Goal: Task Accomplishment & Management: Manage account settings

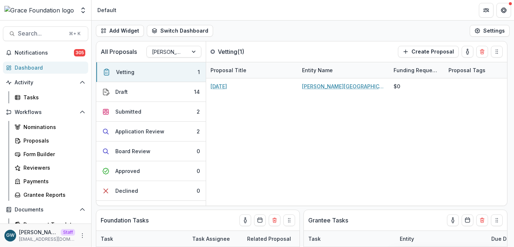
select select "******"
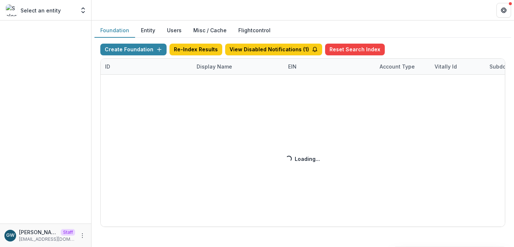
click at [212, 66] on div "Create Foundation Re-Index Results View Disabled Notifications ( 1 ) Reset Sear…" at bounding box center [302, 135] width 405 height 183
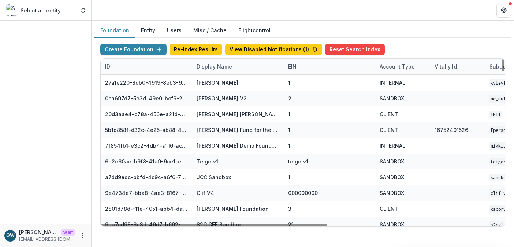
click at [204, 68] on div "Display Name" at bounding box center [214, 67] width 44 height 8
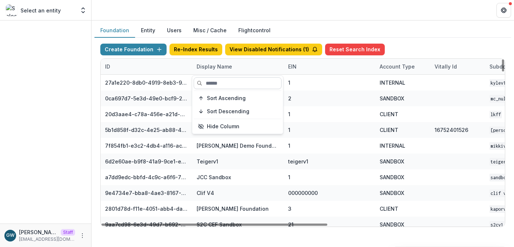
click at [212, 85] on input at bounding box center [238, 83] width 88 height 12
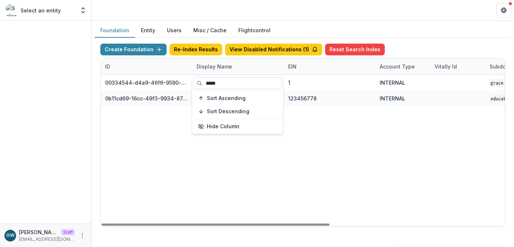
type input "*****"
click at [407, 40] on div "Create Foundation Re-Index Results View Disabled Notifications ( 1 ) Reset Sear…" at bounding box center [302, 135] width 417 height 195
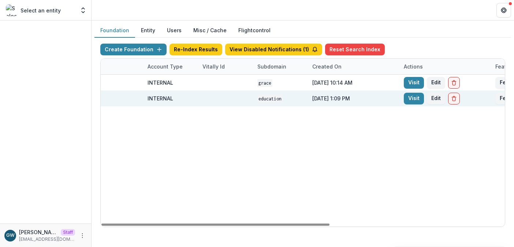
scroll to position [0, 252]
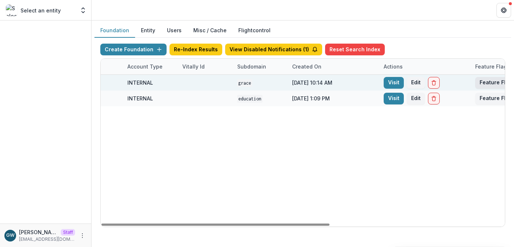
click at [483, 83] on button "Feature Flags" at bounding box center [497, 83] width 44 height 12
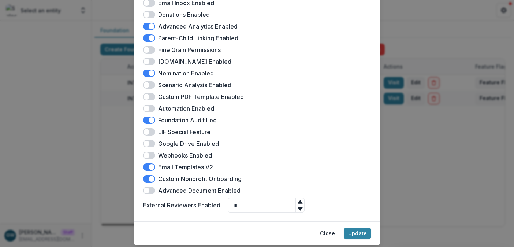
scroll to position [208, 0]
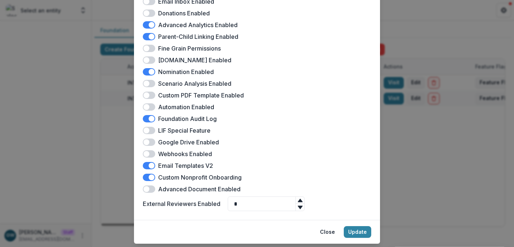
click at [396, 141] on div "Grace Foundation Feature Flags Docusign Enabled Landing Page Enabled Multiple P…" at bounding box center [257, 123] width 514 height 247
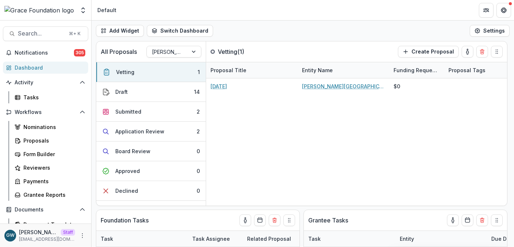
select select "******"
click at [83, 10] on icon "Open entity switcher" at bounding box center [82, 10] width 7 height 7
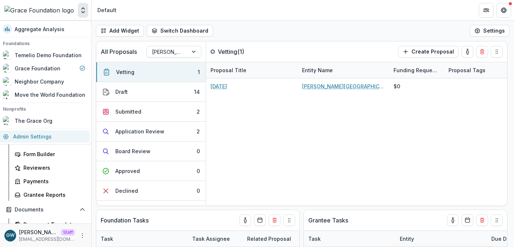
click at [33, 133] on link "Admin Settings" at bounding box center [44, 136] width 91 height 12
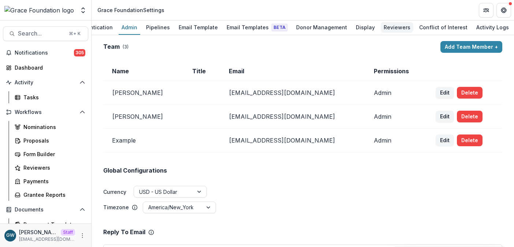
scroll to position [0, 84]
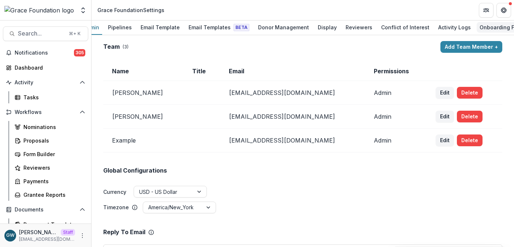
click at [477, 25] on div "Onboarding Form" at bounding box center [502, 27] width 50 height 11
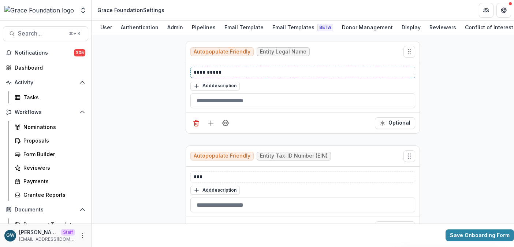
click at [232, 73] on p "**********" at bounding box center [303, 72] width 218 height 8
click at [207, 72] on p "**********" at bounding box center [303, 72] width 218 height 8
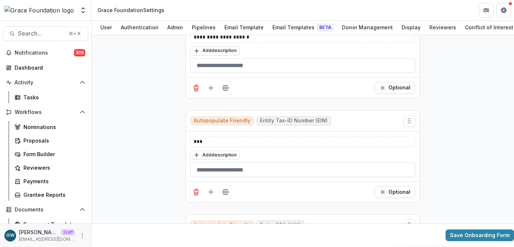
scroll to position [40, 0]
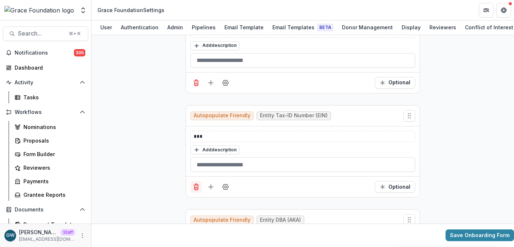
click at [197, 189] on icon "Delete field" at bounding box center [196, 186] width 7 height 7
click at [197, 188] on icon "Delete field" at bounding box center [196, 186] width 7 height 7
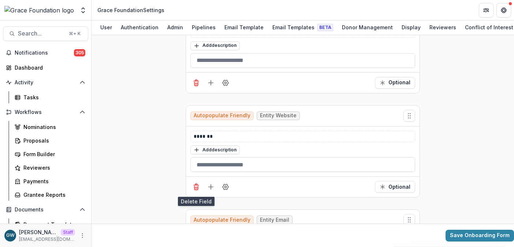
click at [197, 188] on icon "Delete field" at bounding box center [196, 186] width 7 height 7
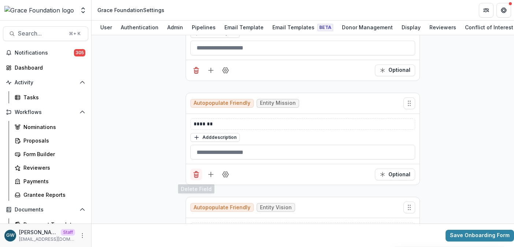
click at [198, 177] on icon "Delete field" at bounding box center [196, 174] width 7 height 7
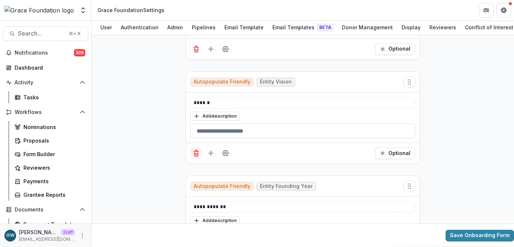
scroll to position [74, 0]
click at [197, 156] on icon "Delete field" at bounding box center [196, 152] width 7 height 7
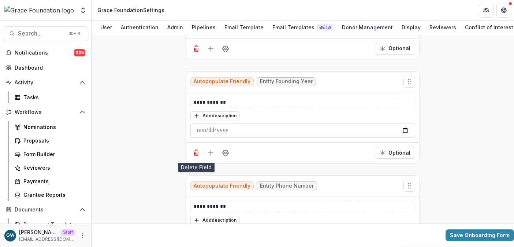
click at [197, 156] on icon "Delete field" at bounding box center [196, 152] width 7 height 7
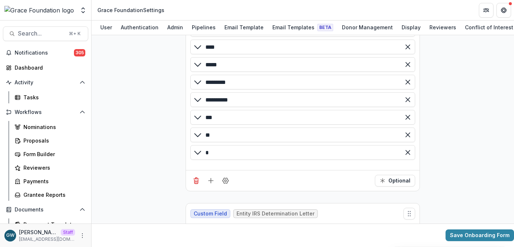
scroll to position [231, 0]
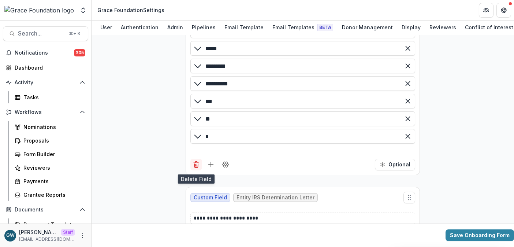
click at [195, 167] on icon "Delete field" at bounding box center [196, 164] width 7 height 7
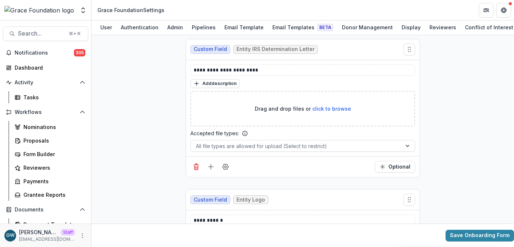
scroll to position [108, 0]
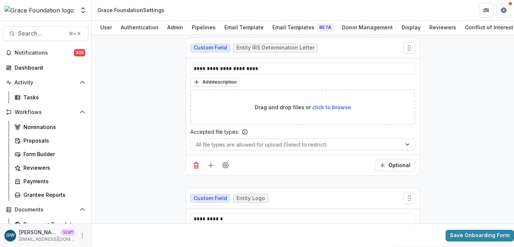
click at [195, 168] on icon "Delete field" at bounding box center [196, 165] width 7 height 7
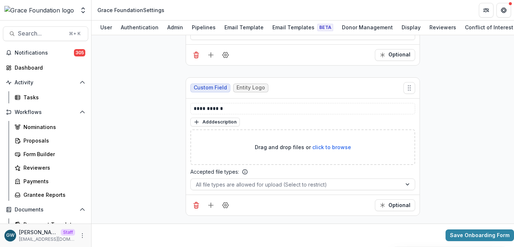
scroll to position [96, 0]
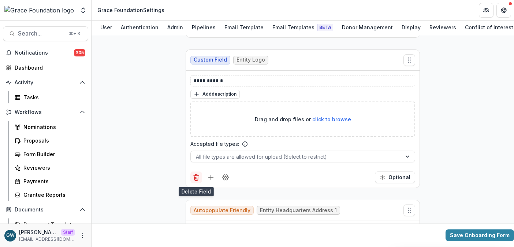
click at [190, 177] on button "Delete field" at bounding box center [196, 177] width 12 height 12
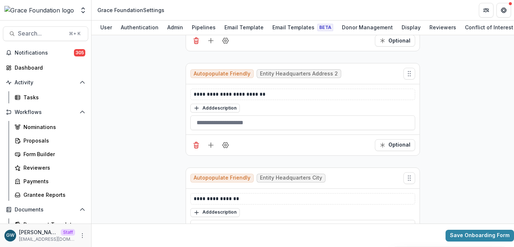
scroll to position [229, 0]
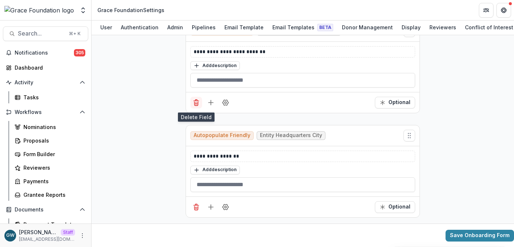
click at [193, 102] on icon "Delete field" at bounding box center [196, 102] width 7 height 7
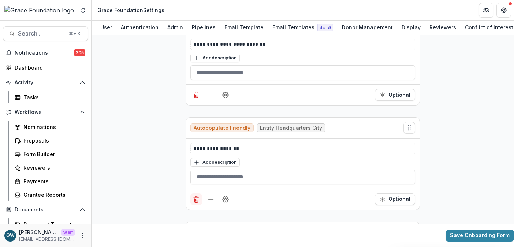
click at [195, 199] on icon "Delete field" at bounding box center [196, 199] width 7 height 7
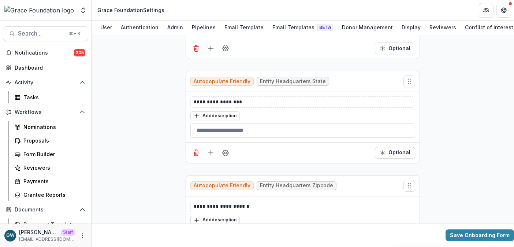
scroll to position [285, 0]
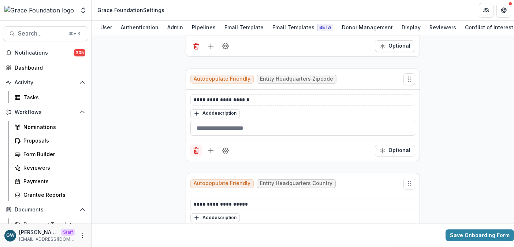
click at [197, 154] on icon "Delete field" at bounding box center [196, 150] width 7 height 7
click at [195, 149] on line "Delete field" at bounding box center [196, 149] width 5 height 0
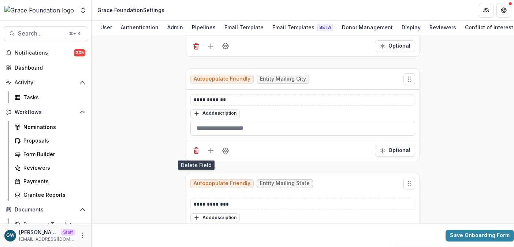
click at [195, 149] on line "Delete field" at bounding box center [196, 149] width 5 height 0
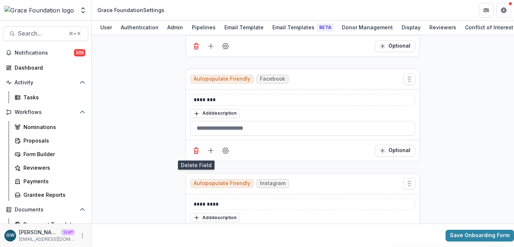
click at [195, 149] on line "Delete field" at bounding box center [196, 149] width 5 height 0
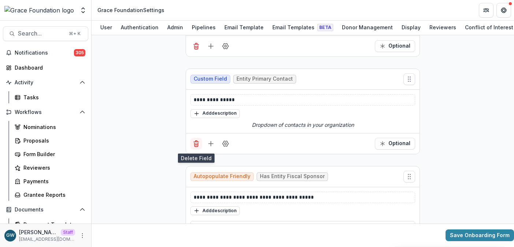
click at [195, 149] on button "Delete field" at bounding box center [196, 144] width 12 height 12
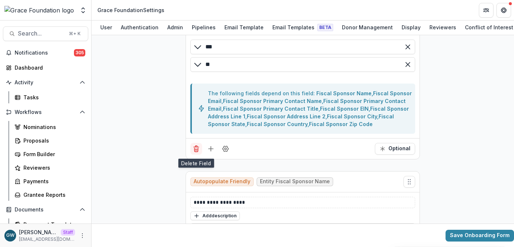
click at [197, 152] on icon "Delete field" at bounding box center [196, 150] width 4 height 4
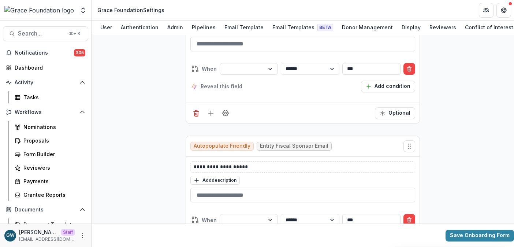
scroll to position [183, 0]
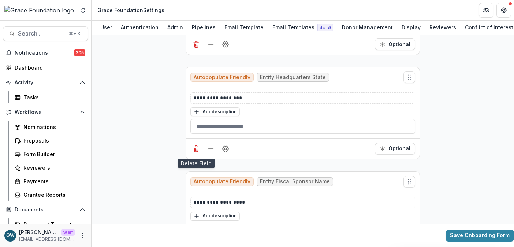
click at [196, 152] on icon "Delete field" at bounding box center [196, 148] width 7 height 7
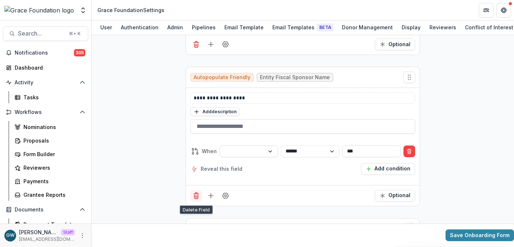
click at [195, 195] on icon "Delete field" at bounding box center [196, 195] width 7 height 7
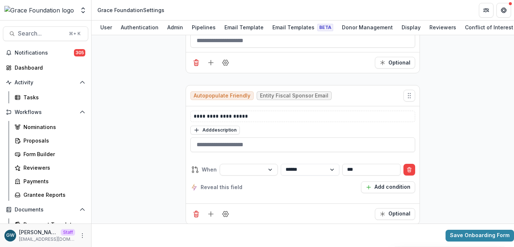
click at [198, 64] on icon "Delete field" at bounding box center [196, 62] width 7 height 7
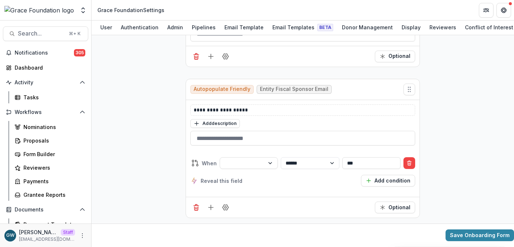
scroll to position [75, 0]
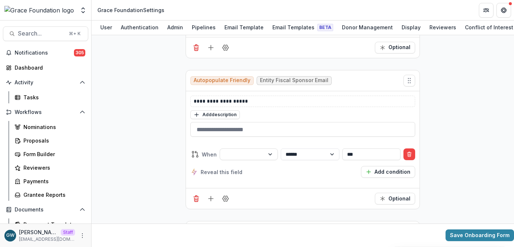
click at [196, 198] on icon "Delete field" at bounding box center [196, 198] width 7 height 7
click at [196, 198] on g "Delete field" at bounding box center [196, 199] width 5 height 6
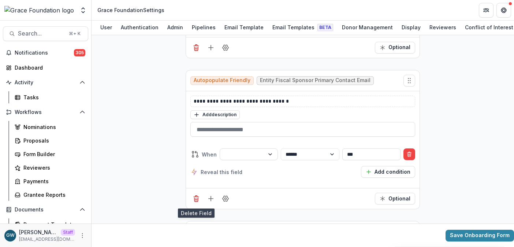
click at [196, 197] on line "Delete field" at bounding box center [196, 197] width 5 height 0
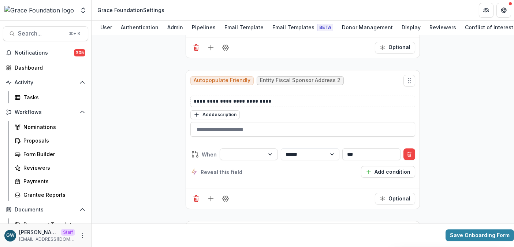
click at [196, 197] on line "Delete field" at bounding box center [196, 197] width 5 height 0
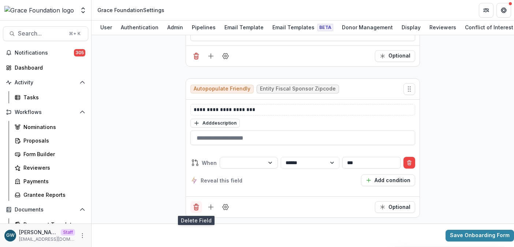
click at [196, 204] on icon "Delete field" at bounding box center [197, 204] width 2 height 1
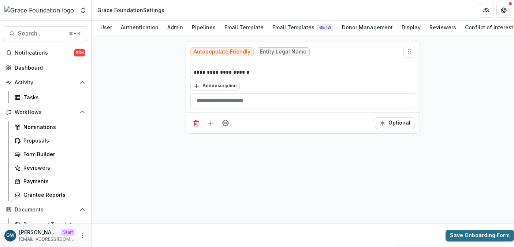
click at [484, 235] on button "Save Onboarding Form" at bounding box center [480, 236] width 68 height 12
drag, startPoint x: 32, startPoint y: 142, endPoint x: 52, endPoint y: 153, distance: 22.1
click at [32, 142] on div "Proposals" at bounding box center [52, 141] width 59 height 8
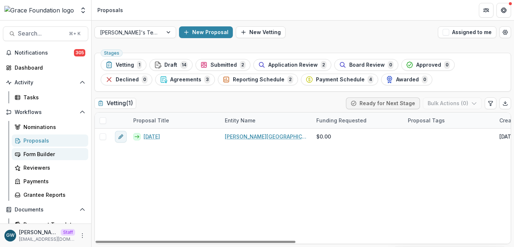
click at [50, 153] on div "Form Builder" at bounding box center [52, 154] width 59 height 8
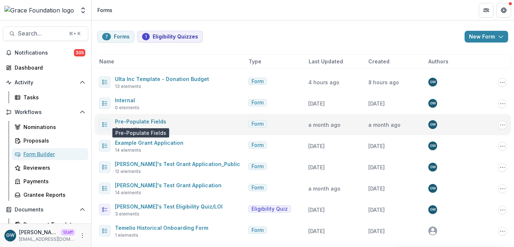
scroll to position [5, 0]
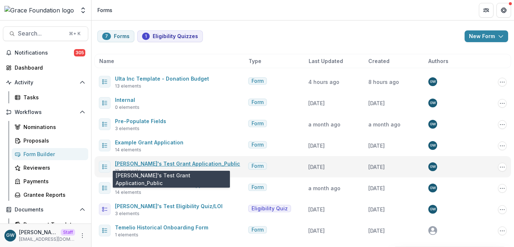
click at [193, 162] on link "Grace's Test Grant Application_Public" at bounding box center [177, 163] width 125 height 6
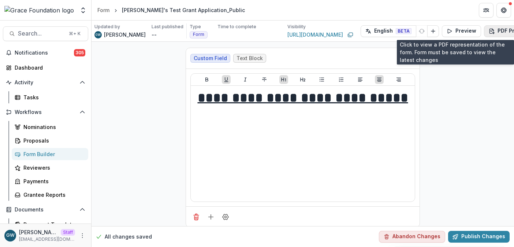
click at [484, 27] on button "PDF Preview" at bounding box center [509, 31] width 51 height 12
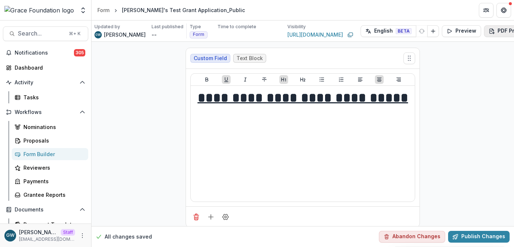
scroll to position [0, 23]
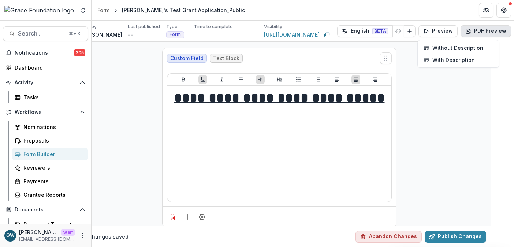
click at [514, 31] on icon "Edit Form Settings" at bounding box center [520, 31] width 6 height 6
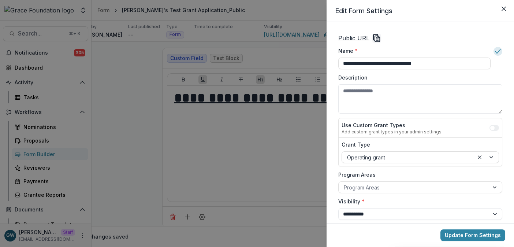
click at [375, 36] on icon "Copy Link" at bounding box center [376, 38] width 9 height 9
click at [378, 37] on icon "Copy Link" at bounding box center [379, 37] width 2 height 2
click at [141, 121] on div "**********" at bounding box center [257, 123] width 514 height 247
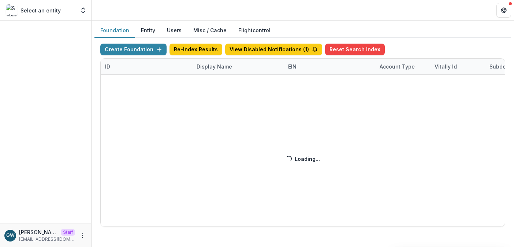
click at [213, 66] on div "Create Foundation Re-Index Results View Disabled Notifications ( 1 ) Reset Sear…" at bounding box center [302, 135] width 405 height 183
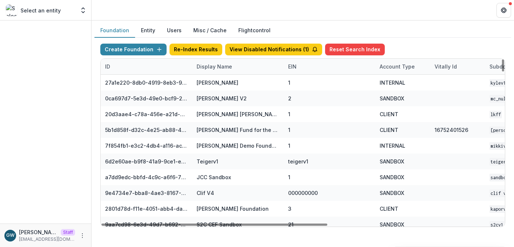
click at [220, 67] on div "Display Name" at bounding box center [214, 67] width 44 height 8
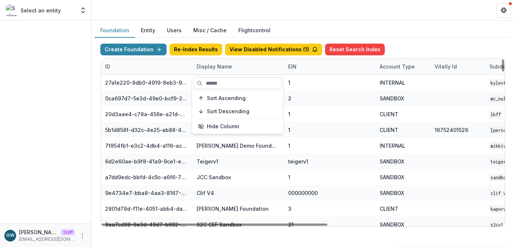
click at [219, 80] on input at bounding box center [238, 83] width 88 height 12
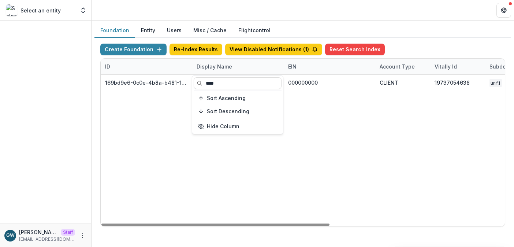
type input "****"
click at [418, 44] on div "Create Foundation Re-Index Results View Disabled Notifications ( 1 ) Reset Sear…" at bounding box center [302, 51] width 405 height 15
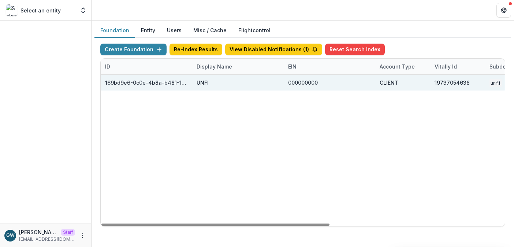
scroll to position [0, 310]
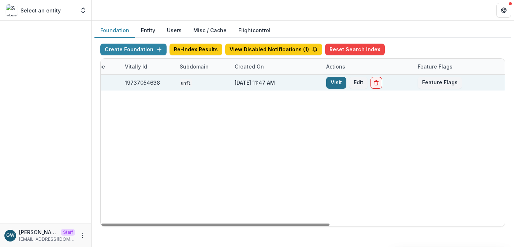
click at [344, 81] on link "Visit" at bounding box center [336, 83] width 20 height 12
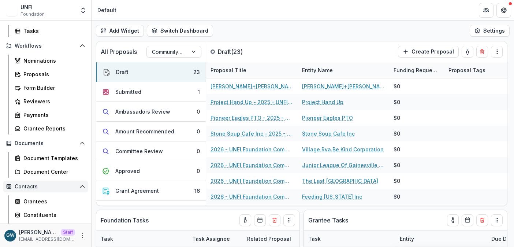
scroll to position [67, 0]
click at [41, 196] on link "Grantees" at bounding box center [50, 201] width 77 height 12
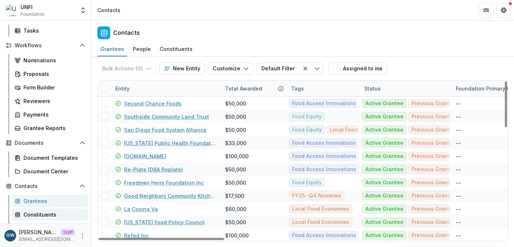
click at [40, 210] on link "Constituents" at bounding box center [50, 214] width 77 height 12
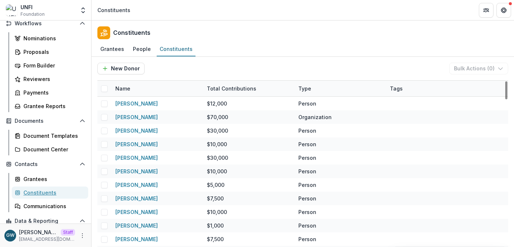
scroll to position [120, 0]
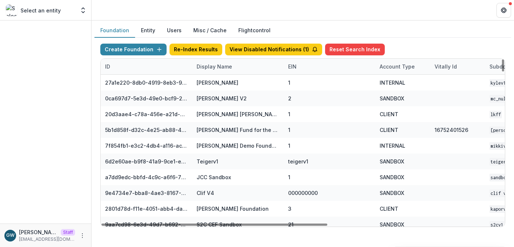
click at [215, 67] on div "Display Name" at bounding box center [214, 67] width 44 height 8
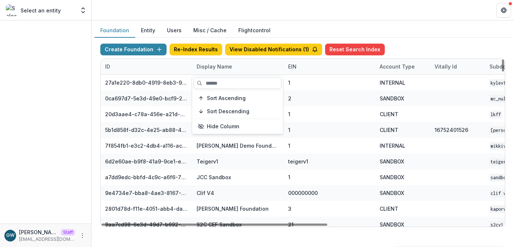
click at [215, 79] on input at bounding box center [238, 83] width 88 height 12
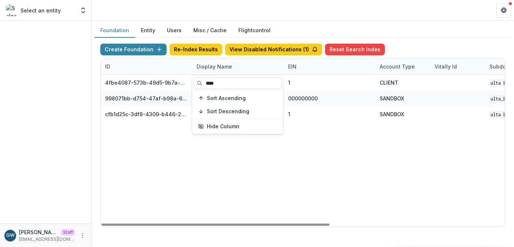
type input "****"
click at [428, 35] on div "Foundation Entity Users Misc / Cache Flightcontrol" at bounding box center [302, 30] width 417 height 14
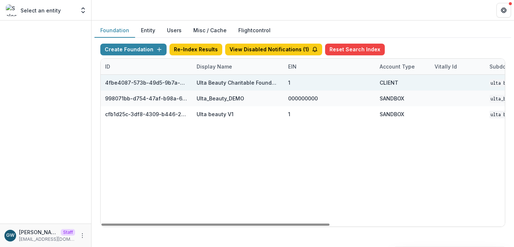
scroll to position [0, 310]
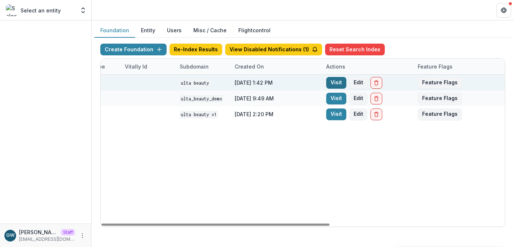
click at [338, 82] on link "Visit" at bounding box center [336, 83] width 20 height 12
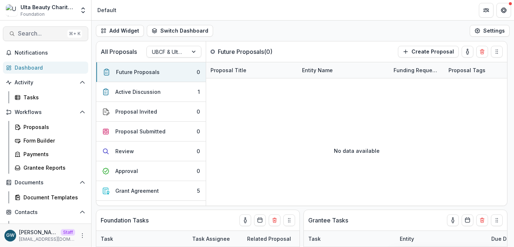
click at [32, 34] on span "Search..." at bounding box center [41, 33] width 47 height 7
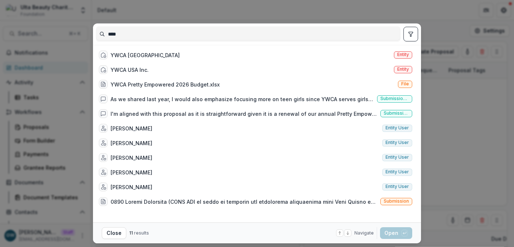
type input "****"
click at [471, 83] on div "**** YWCA Metropolitan Chicago Entity YWCA USA Inc. Entity YWCA Pretty Empowere…" at bounding box center [257, 123] width 514 height 247
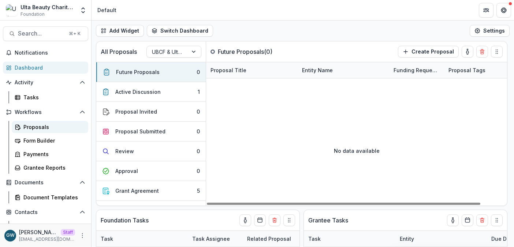
click at [37, 129] on div "Proposals" at bounding box center [52, 127] width 59 height 8
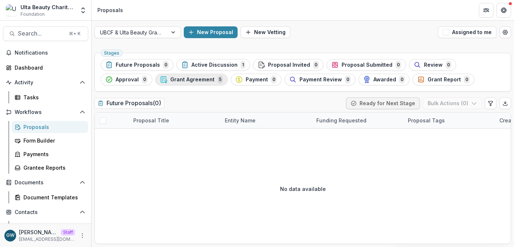
click at [160, 82] on div "Grant Agreement 5" at bounding box center [191, 79] width 63 height 8
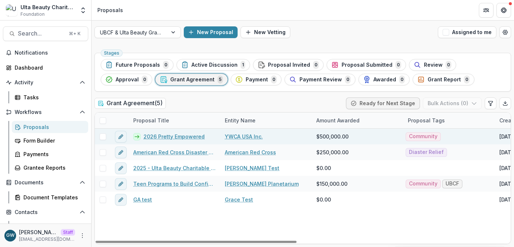
click at [182, 135] on link "2026 Pretty Empowered" at bounding box center [174, 137] width 61 height 8
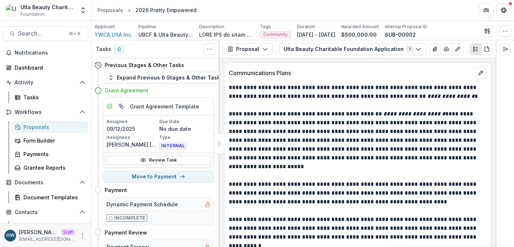
scroll to position [1768, 0]
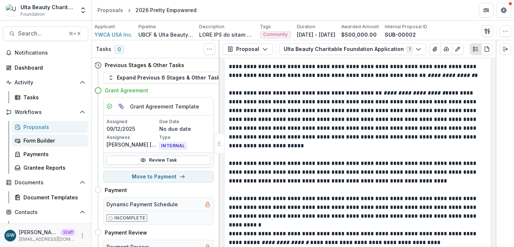
click at [42, 137] on div "Form Builder" at bounding box center [52, 141] width 59 height 8
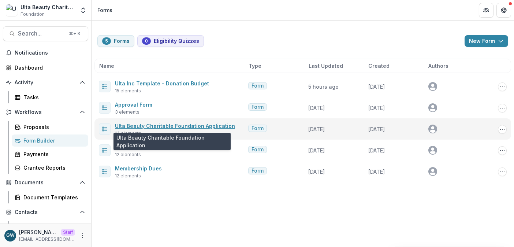
click at [171, 128] on link "Ulta Beauty Charitable Foundation Application" at bounding box center [175, 126] width 120 height 6
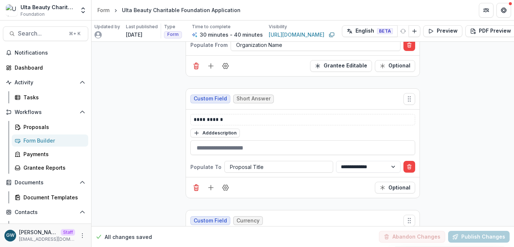
scroll to position [273, 0]
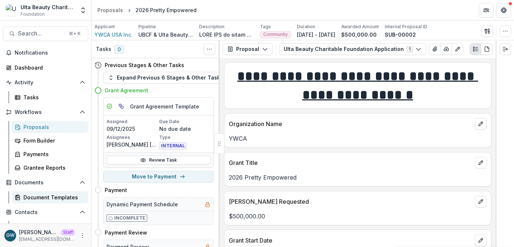
click at [45, 192] on link "Document Templates" at bounding box center [50, 197] width 77 height 12
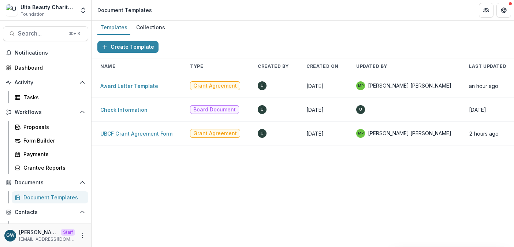
click at [133, 135] on link "UBCF Grant Agreement Form" at bounding box center [136, 133] width 72 height 6
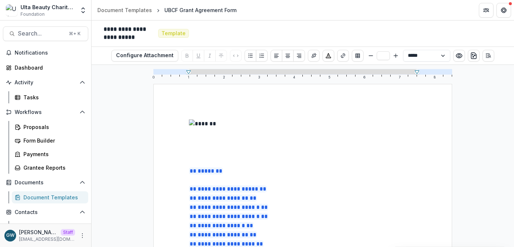
click at [303, 171] on p "** ***** **" at bounding box center [303, 176] width 228 height 18
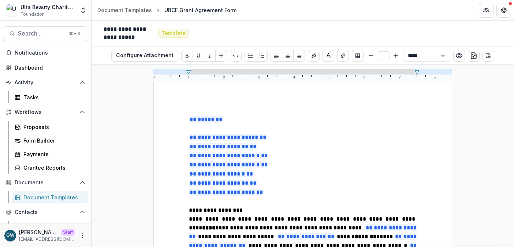
scroll to position [91, 0]
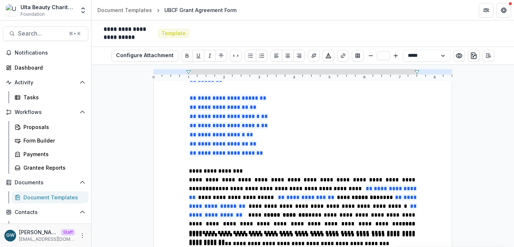
click at [237, 201] on p "**********" at bounding box center [303, 202] width 228 height 55
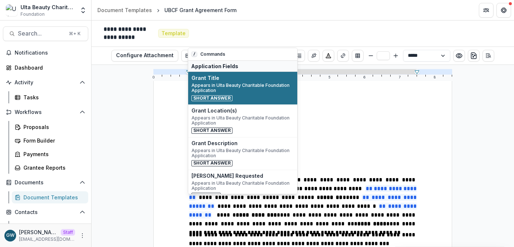
click at [256, 86] on span "Appears in Ulta Beauty Charitable Foundation Application" at bounding box center [243, 88] width 103 height 11
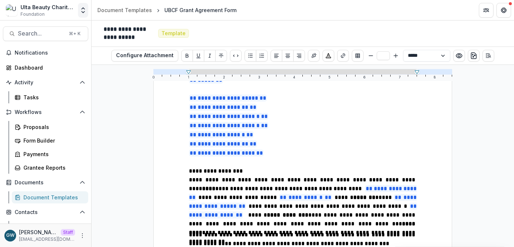
click at [83, 10] on icon "Open entity switcher" at bounding box center [82, 10] width 7 height 7
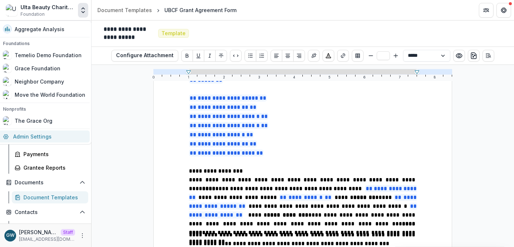
click at [49, 137] on link "Admin Settings" at bounding box center [44, 136] width 91 height 12
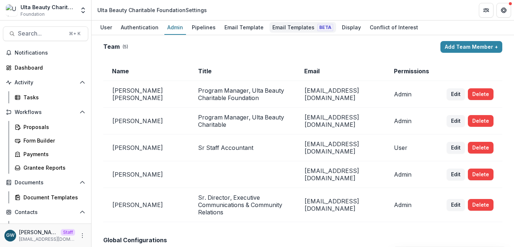
click at [280, 26] on div "Email Templates Beta" at bounding box center [303, 27] width 67 height 11
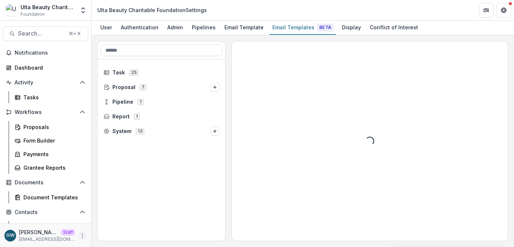
click at [80, 234] on icon "More" at bounding box center [82, 236] width 6 height 6
click at [119, 205] on link "Help Center" at bounding box center [128, 208] width 78 height 12
click at [287, 27] on div "Email Templates Beta" at bounding box center [303, 27] width 67 height 11
click at [244, 26] on div "Email Template" at bounding box center [244, 27] width 45 height 11
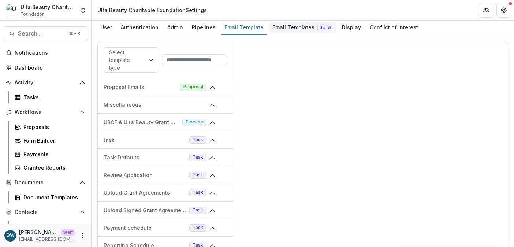
click at [275, 27] on div "Email Templates Beta" at bounding box center [303, 27] width 67 height 11
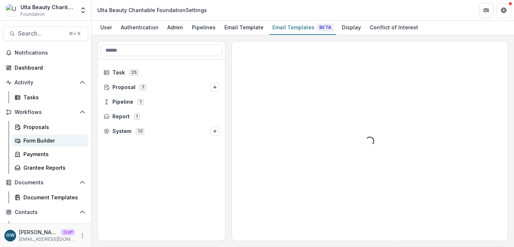
click at [40, 137] on div "Form Builder" at bounding box center [52, 141] width 59 height 8
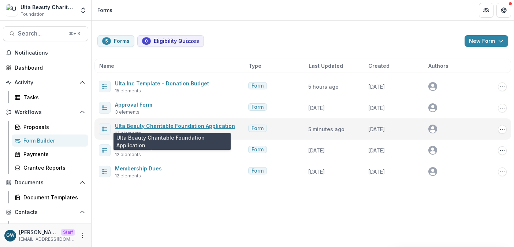
click at [168, 125] on link "Ulta Beauty Charitable Foundation Application" at bounding box center [175, 126] width 120 height 6
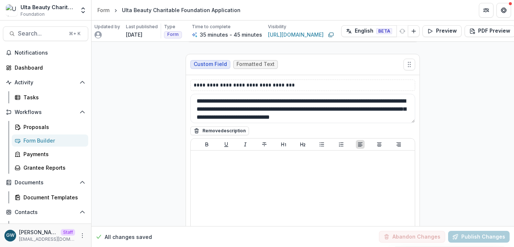
scroll to position [1556, 0]
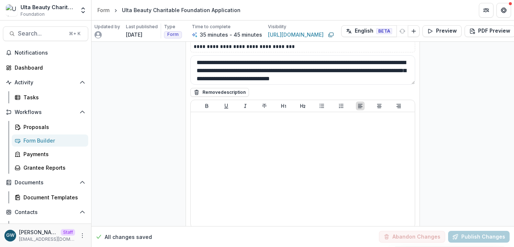
click at [52, 140] on div "Form Builder" at bounding box center [52, 141] width 59 height 8
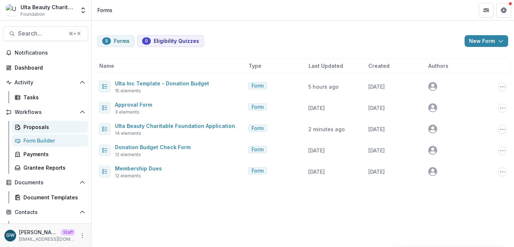
drag, startPoint x: 48, startPoint y: 128, endPoint x: 77, endPoint y: 128, distance: 28.2
click at [49, 128] on div "Proposals" at bounding box center [52, 127] width 59 height 8
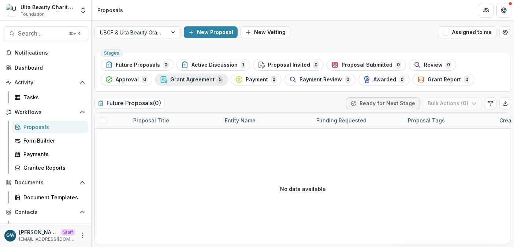
click at [170, 80] on span "Grant Agreement" at bounding box center [192, 80] width 44 height 6
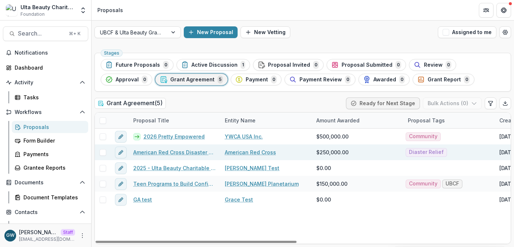
click at [177, 152] on link "American Red Cross Disaster Responder Program" at bounding box center [174, 152] width 83 height 8
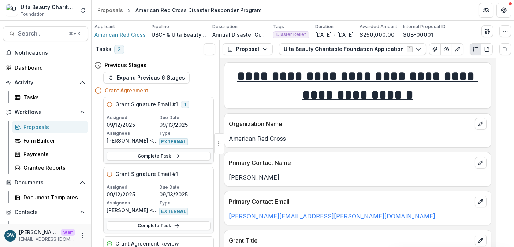
drag, startPoint x: 505, startPoint y: 33, endPoint x: 504, endPoint y: 40, distance: 6.7
click at [505, 33] on icon "button" at bounding box center [505, 31] width 6 height 6
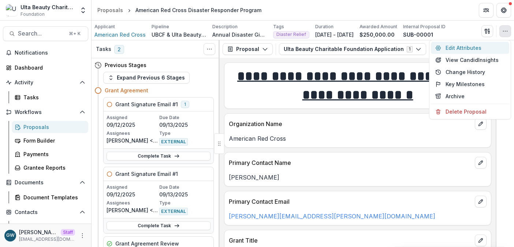
click at [463, 49] on button "Edit Attributes" at bounding box center [470, 48] width 78 height 12
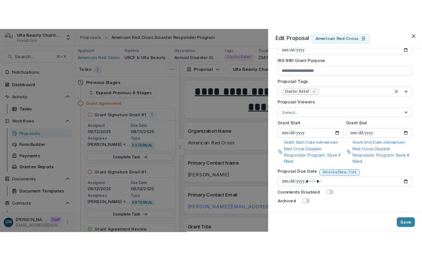
scroll to position [279, 0]
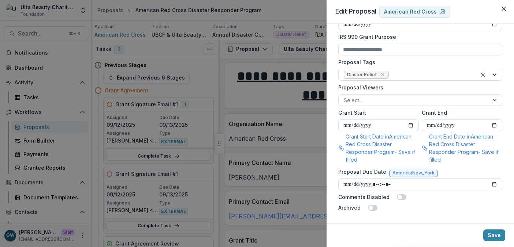
click at [217, 90] on div "**********" at bounding box center [257, 123] width 514 height 247
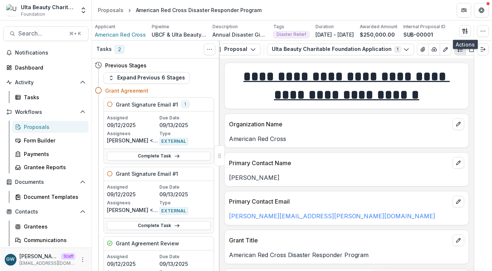
scroll to position [0, 12]
click at [482, 32] on icon "button" at bounding box center [483, 31] width 6 height 6
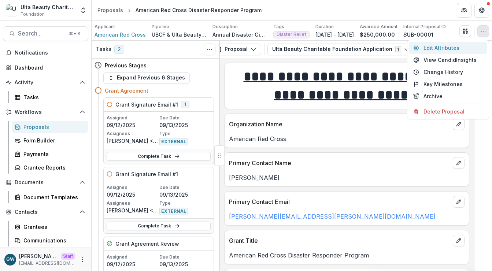
click at [453, 47] on button "Edit Attributes" at bounding box center [448, 48] width 78 height 12
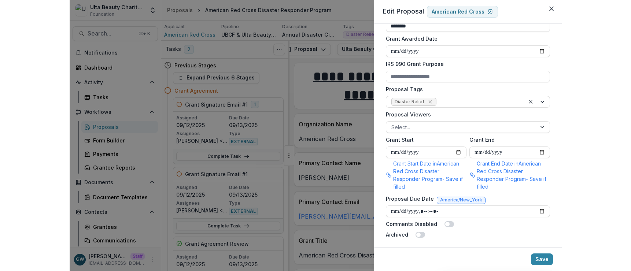
scroll to position [255, 0]
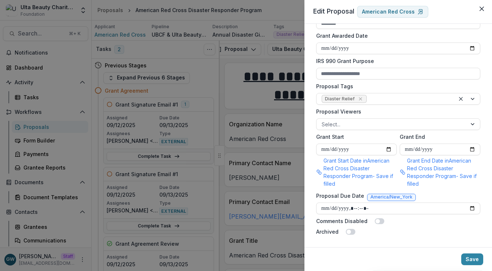
click at [424, 193] on div "Proposal Due Date America/New_York" at bounding box center [398, 197] width 164 height 11
click at [449, 246] on footer "Save" at bounding box center [398, 259] width 188 height 24
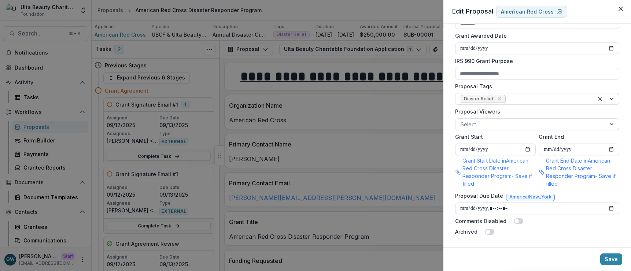
scroll to position [0, 0]
click at [297, 130] on div "**********" at bounding box center [315, 135] width 631 height 271
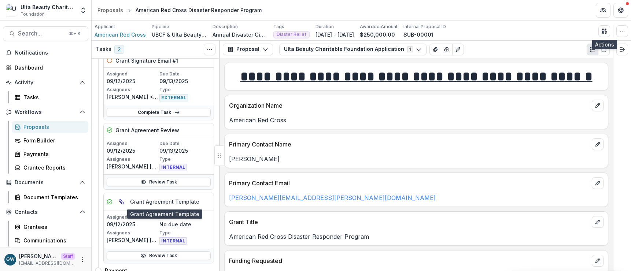
scroll to position [112, 0]
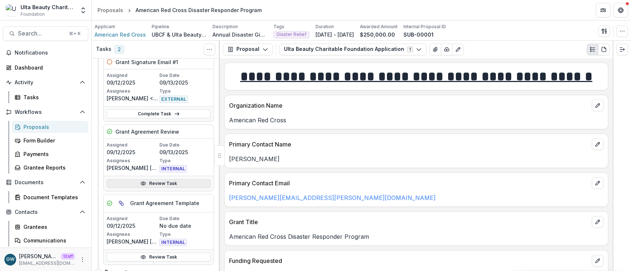
click at [133, 181] on link "Review Task" at bounding box center [159, 183] width 104 height 9
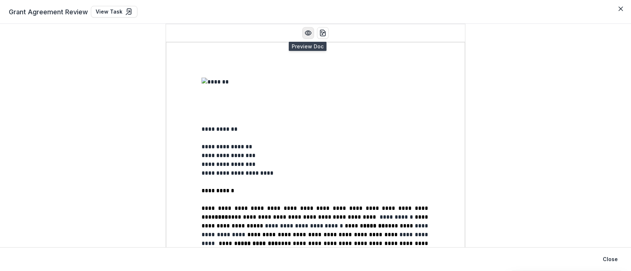
click at [308, 30] on icon "Preview preview-doc.pdf" at bounding box center [307, 32] width 7 height 7
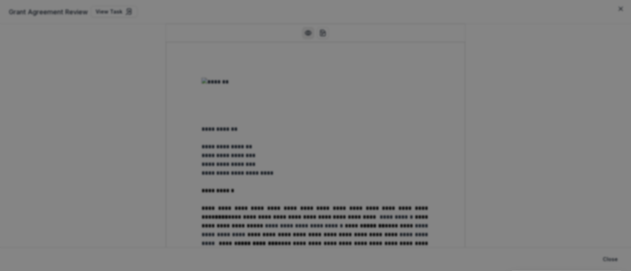
scroll to position [182, 0]
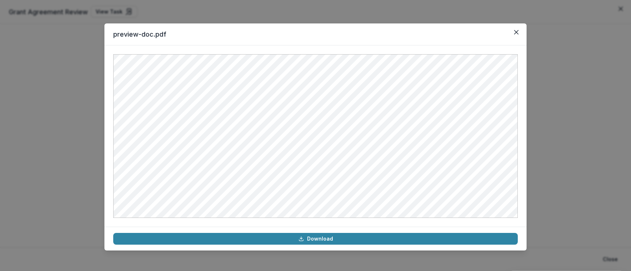
click at [514, 118] on div "preview-doc.pdf Download" at bounding box center [315, 135] width 631 height 271
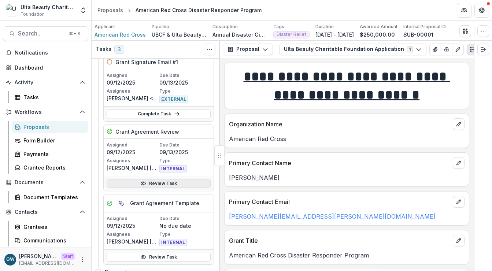
click at [160, 183] on link "Review Task" at bounding box center [159, 183] width 104 height 9
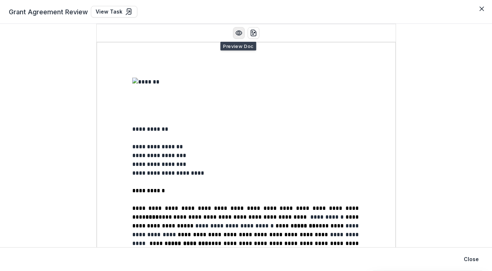
click at [240, 35] on icon "Preview preview-doc.pdf" at bounding box center [238, 32] width 7 height 7
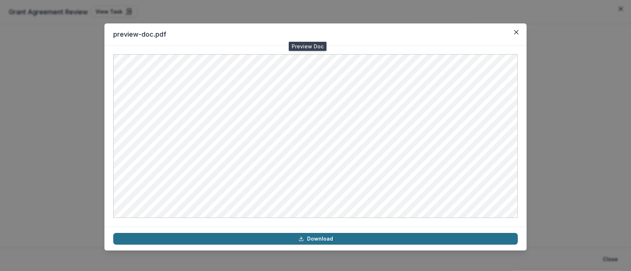
click at [360, 237] on link "Download" at bounding box center [315, 239] width 404 height 12
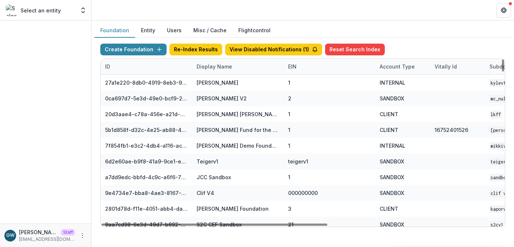
click at [200, 72] on div "Display Name" at bounding box center [238, 67] width 92 height 16
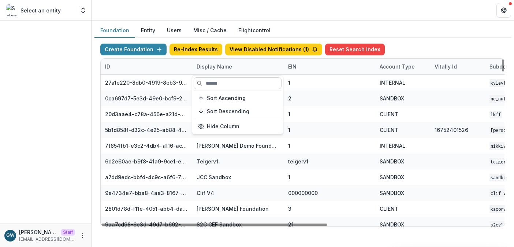
click at [212, 83] on input at bounding box center [238, 83] width 88 height 12
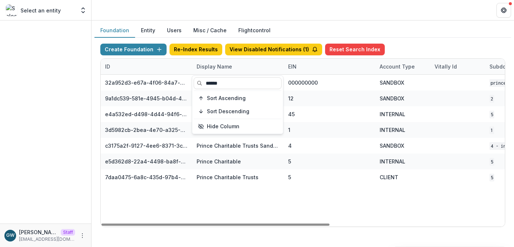
type input "******"
click at [400, 29] on div "Foundation Entity Users Misc / Cache Flightcontrol" at bounding box center [302, 30] width 417 height 14
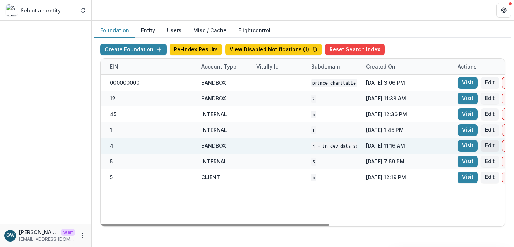
scroll to position [0, 310]
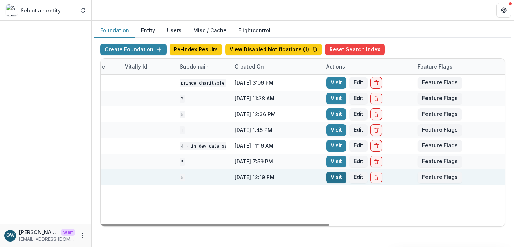
click at [340, 178] on link "Visit" at bounding box center [336, 177] width 20 height 12
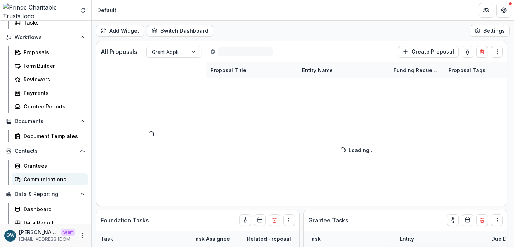
scroll to position [75, 0]
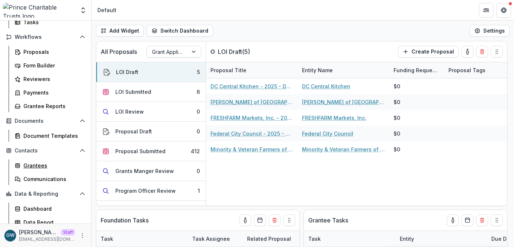
drag, startPoint x: 41, startPoint y: 163, endPoint x: 47, endPoint y: 156, distance: 8.6
click at [41, 163] on div "Grantees" at bounding box center [52, 166] width 59 height 8
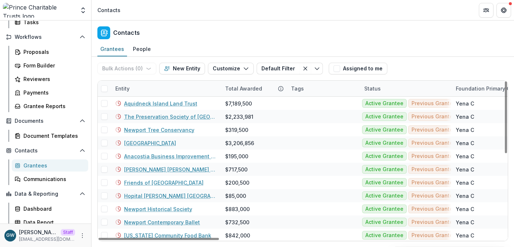
click at [146, 90] on div "Entity" at bounding box center [166, 89] width 110 height 16
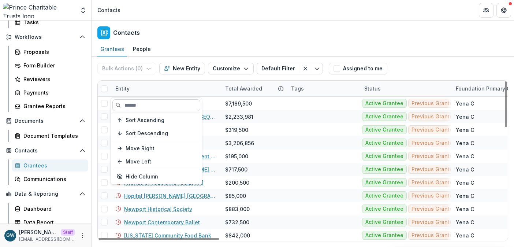
click at [149, 101] on input at bounding box center [156, 105] width 88 height 12
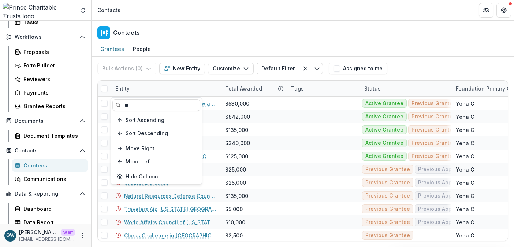
type input "**"
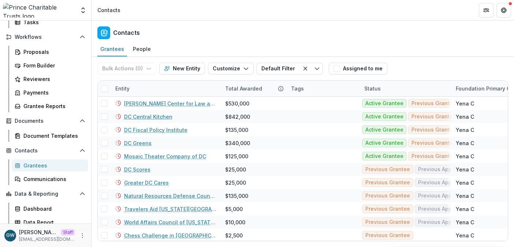
click at [434, 67] on div "Bulk Actions ( 0 ) Send Email Create Proposals Create Tasks New Entity Customiz…" at bounding box center [302, 68] width 411 height 23
click at [149, 89] on div "Entity" at bounding box center [166, 89] width 110 height 16
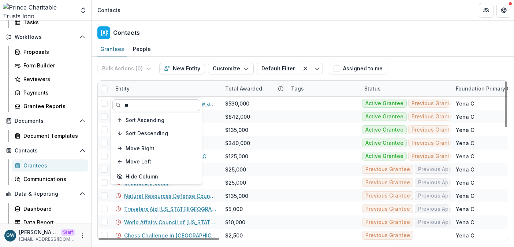
click at [139, 105] on input "**" at bounding box center [156, 105] width 88 height 12
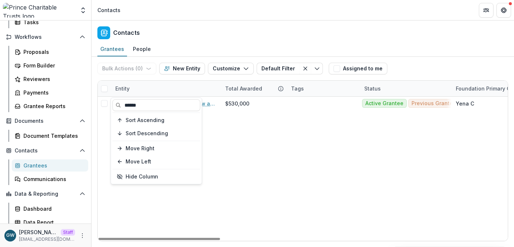
type input "******"
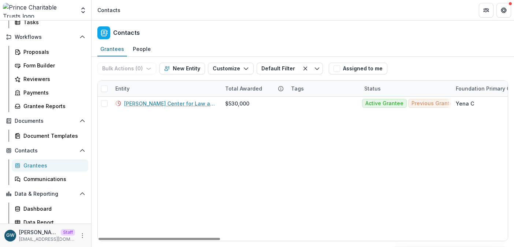
click at [443, 62] on div "Bulk Actions ( 0 ) Send Email Create Proposals Create Tasks New Entity Customiz…" at bounding box center [302, 68] width 411 height 23
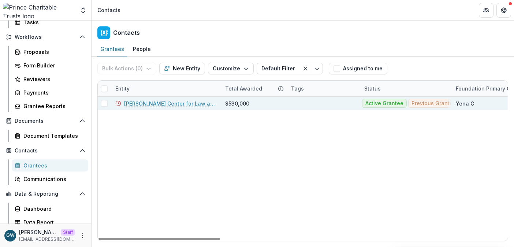
click at [186, 105] on link "DC Appleseed Center for Law and Justice" at bounding box center [170, 104] width 92 height 8
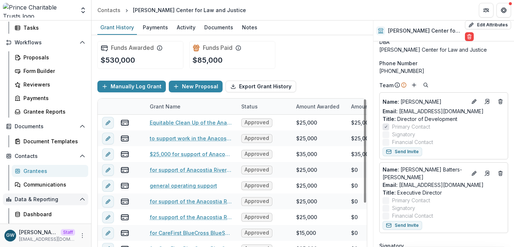
scroll to position [93, 0]
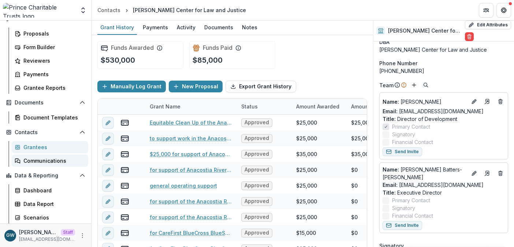
click at [47, 161] on div "Communications" at bounding box center [52, 161] width 59 height 8
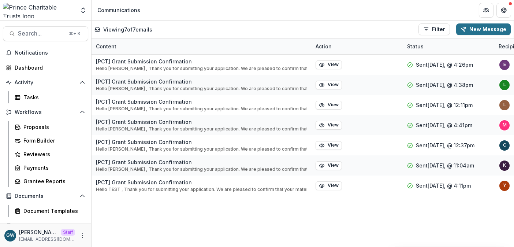
click at [477, 29] on button "New Message" at bounding box center [483, 29] width 55 height 12
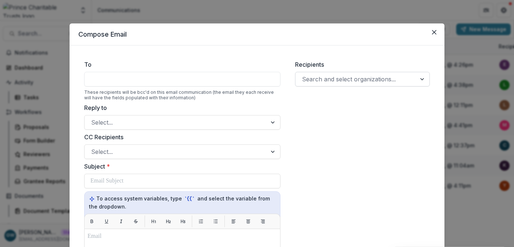
click at [337, 78] on div at bounding box center [356, 79] width 108 height 10
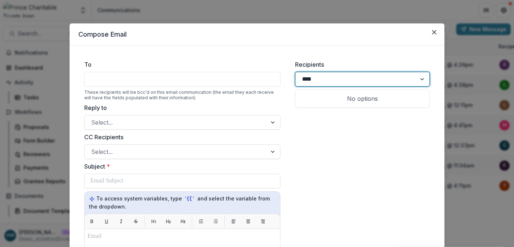
type input "*****"
click at [345, 102] on p "DC Appleseed Center for Law and Justice" at bounding box center [345, 103] width 88 height 18
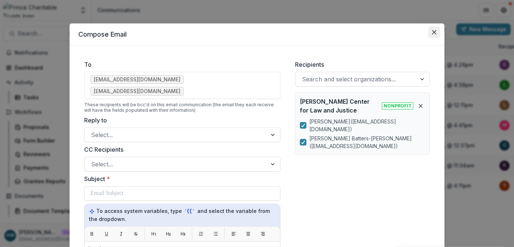
click at [435, 32] on button "Close" at bounding box center [434, 32] width 12 height 12
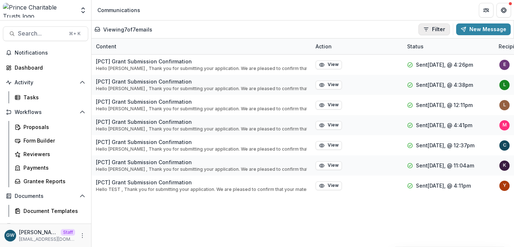
click at [438, 29] on button "Filter" at bounding box center [434, 29] width 31 height 12
click at [430, 59] on icon "button" at bounding box center [430, 60] width 4 height 4
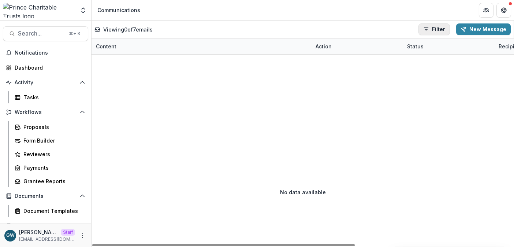
click at [432, 30] on button "Filter" at bounding box center [434, 29] width 31 height 12
click at [429, 57] on span "button" at bounding box center [430, 59] width 7 height 7
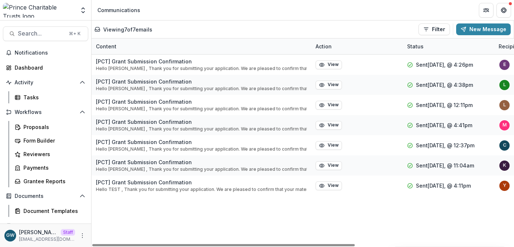
click at [393, 25] on div "Viewing 7 of 7 emails Filter Draft Sent New Message" at bounding box center [302, 29] width 416 height 12
click at [444, 25] on button "Filter" at bounding box center [434, 29] width 31 height 12
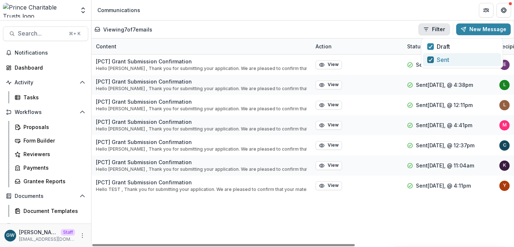
click at [431, 58] on icon "button" at bounding box center [430, 60] width 4 height 4
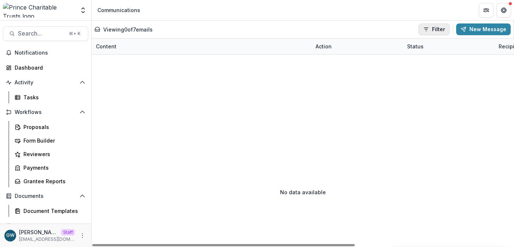
click at [436, 29] on button "Filter" at bounding box center [434, 29] width 31 height 12
click at [431, 56] on span "button" at bounding box center [430, 59] width 7 height 7
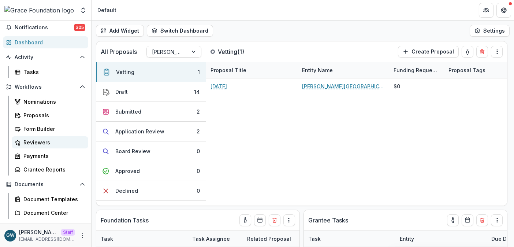
select select "******"
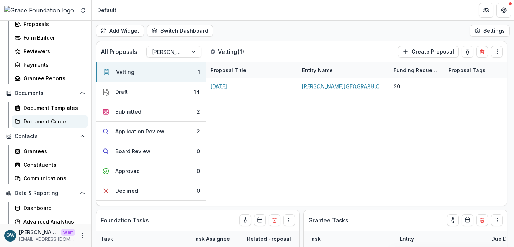
scroll to position [133, 0]
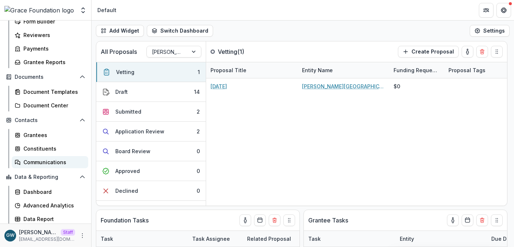
click at [45, 163] on div "Communications" at bounding box center [52, 162] width 59 height 8
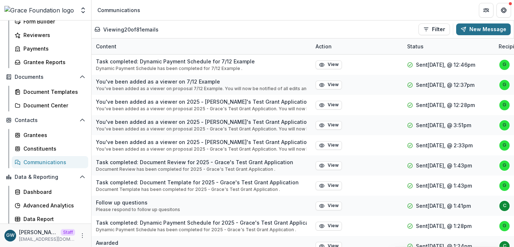
click at [476, 28] on button "New Message" at bounding box center [483, 29] width 55 height 12
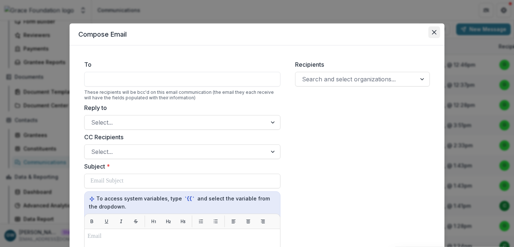
click at [433, 34] on icon "Close" at bounding box center [434, 32] width 4 height 4
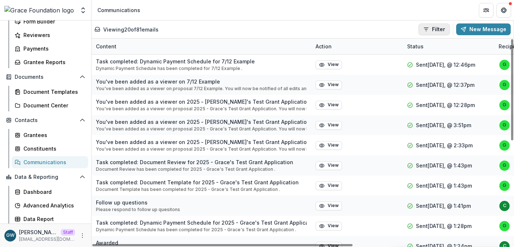
click at [438, 27] on button "Filter" at bounding box center [434, 29] width 31 height 12
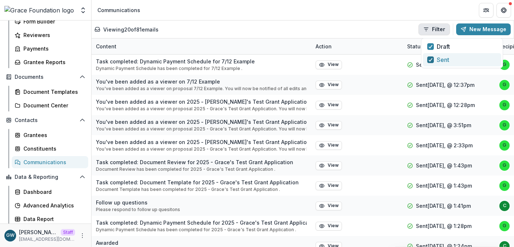
click at [431, 58] on icon "button" at bounding box center [430, 60] width 4 height 4
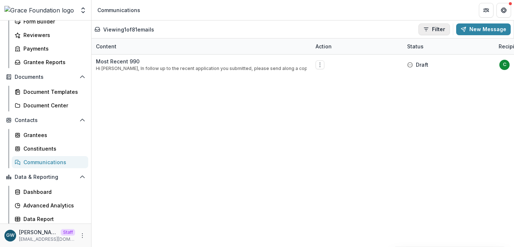
click at [434, 32] on button "Filter" at bounding box center [434, 29] width 31 height 12
click at [366, 31] on div "Viewing 1 of 81 emails Filter Draft Sent New Message" at bounding box center [302, 29] width 416 height 12
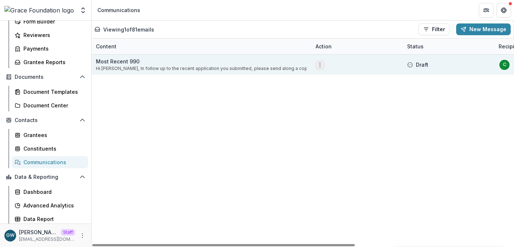
click at [320, 67] on icon "Options" at bounding box center [320, 65] width 6 height 6
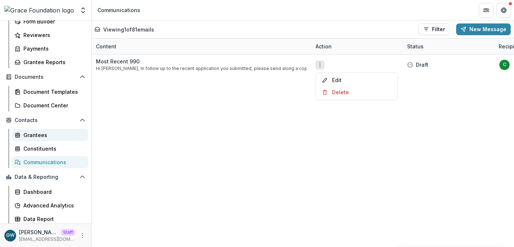
click at [47, 135] on div "Grantees" at bounding box center [52, 135] width 59 height 8
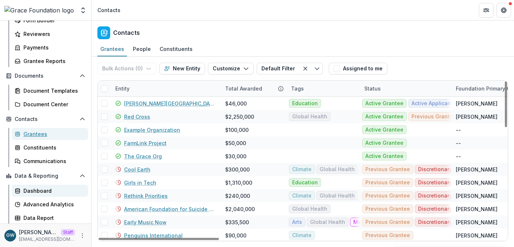
scroll to position [134, 0]
click at [44, 157] on div "Communications" at bounding box center [52, 161] width 59 height 8
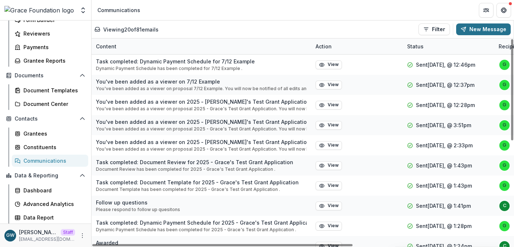
click at [477, 30] on button "New Message" at bounding box center [483, 29] width 55 height 12
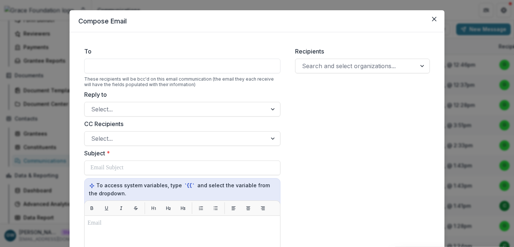
scroll to position [14, 0]
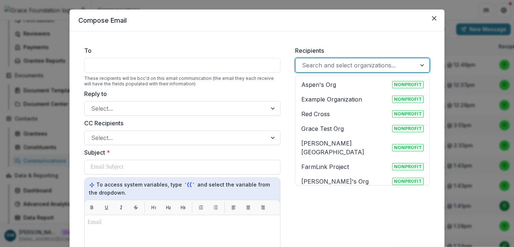
click at [344, 66] on div at bounding box center [356, 65] width 108 height 10
click at [342, 83] on div "Aspen's Org Nonprofit" at bounding box center [362, 84] width 122 height 9
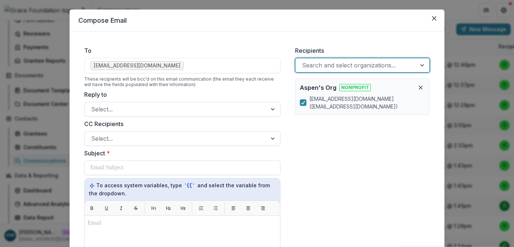
click at [359, 63] on div at bounding box center [356, 65] width 108 height 10
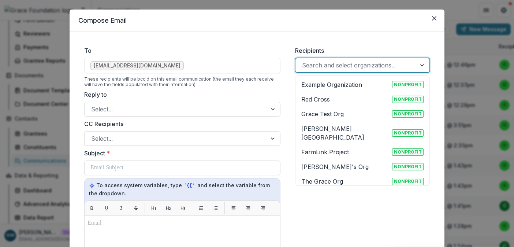
click at [355, 85] on p "Example Organization" at bounding box center [331, 84] width 61 height 9
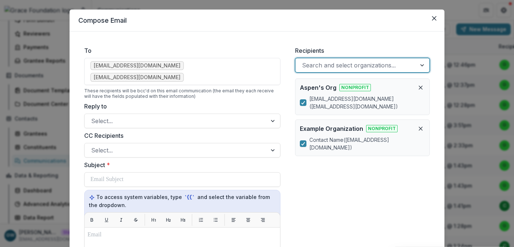
click at [356, 65] on div at bounding box center [356, 65] width 108 height 10
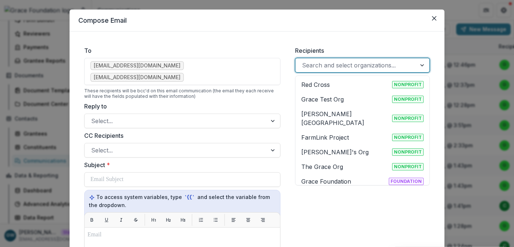
click at [346, 97] on div "Grace Test Org Nonprofit" at bounding box center [362, 99] width 122 height 9
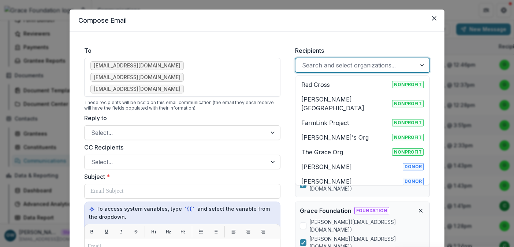
click at [359, 63] on div at bounding box center [356, 65] width 108 height 10
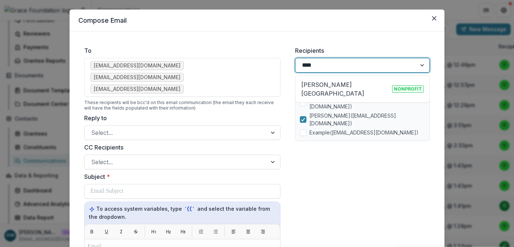
type input "****"
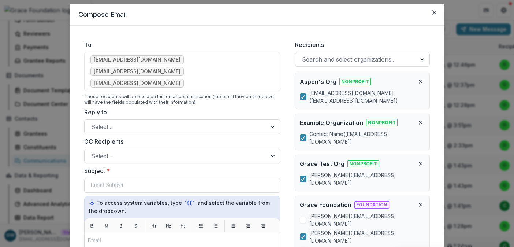
scroll to position [22, 0]
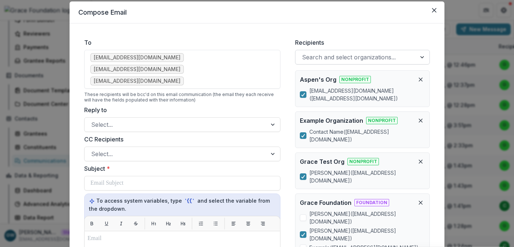
click at [338, 61] on div at bounding box center [356, 57] width 108 height 10
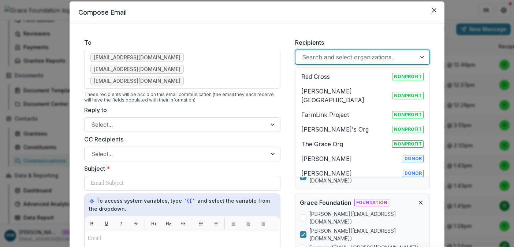
click at [368, 92] on div "Hackley Library Nonprofit" at bounding box center [362, 96] width 122 height 18
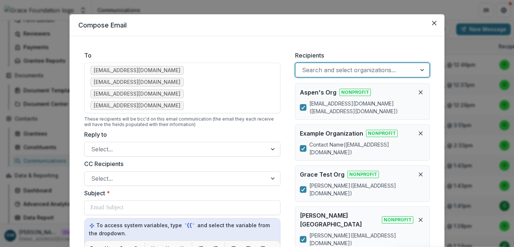
scroll to position [11, 0]
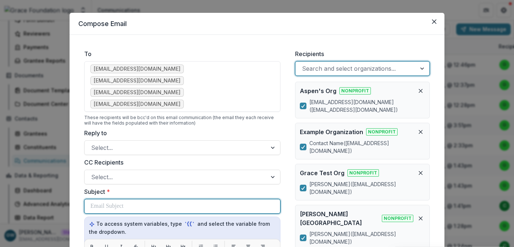
click at [129, 199] on div at bounding box center [182, 206] width 184 height 14
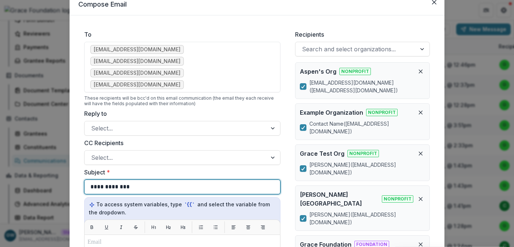
scroll to position [68, 0]
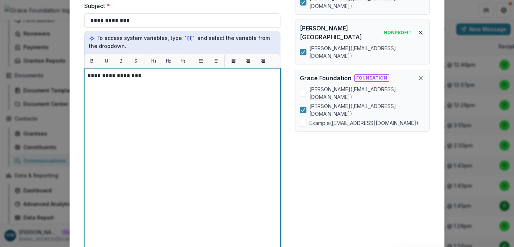
scroll to position [277, 0]
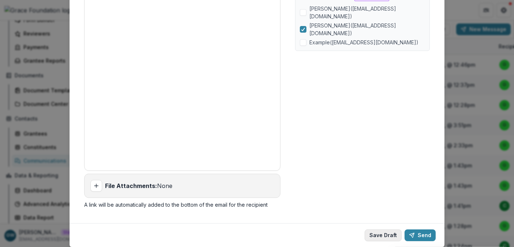
click at [382, 229] on button "Save Draft" at bounding box center [383, 235] width 37 height 12
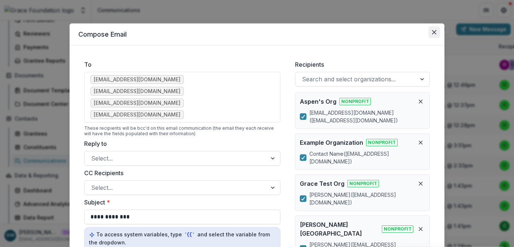
click at [434, 32] on icon "Close" at bounding box center [434, 32] width 4 height 4
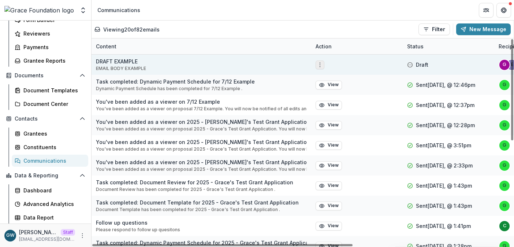
click at [320, 66] on circle "Options" at bounding box center [320, 66] width 0 height 0
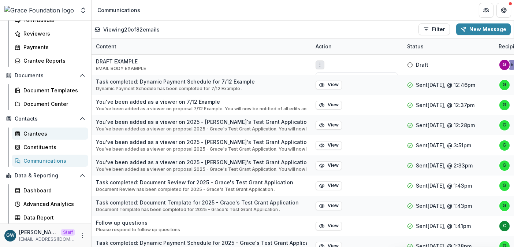
click at [46, 132] on div "Grantees" at bounding box center [52, 134] width 59 height 8
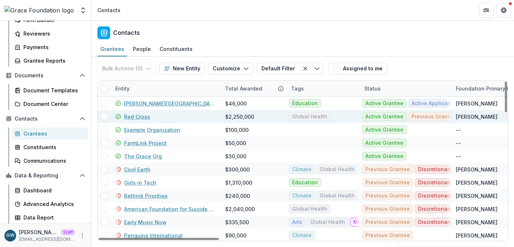
click at [103, 116] on span at bounding box center [104, 116] width 7 height 7
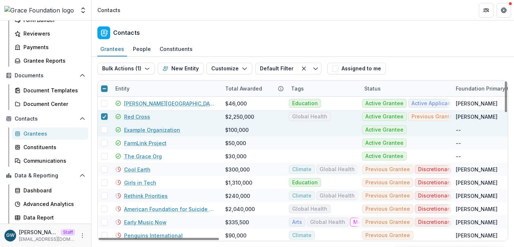
click at [106, 130] on span at bounding box center [104, 129] width 7 height 7
click at [151, 68] on button "Bulk Actions ( 2 )" at bounding box center [126, 69] width 59 height 12
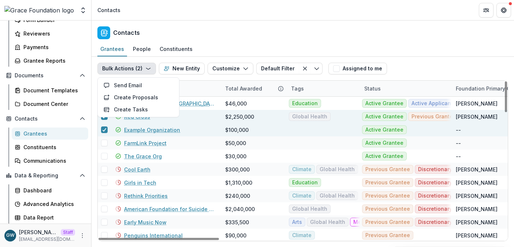
click at [220, 47] on div "Grantees People Constituents" at bounding box center [303, 49] width 423 height 15
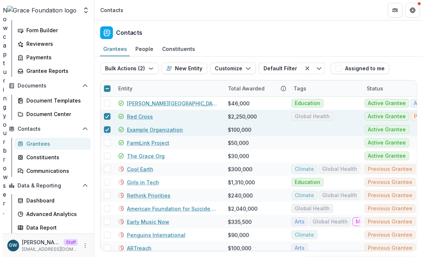
scroll to position [123, 0]
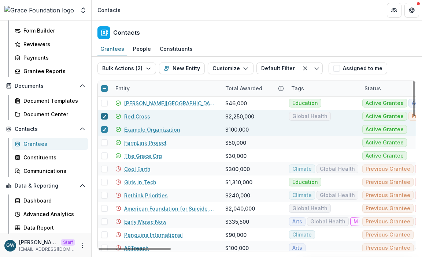
click at [104, 116] on polyline at bounding box center [104, 116] width 3 height 3
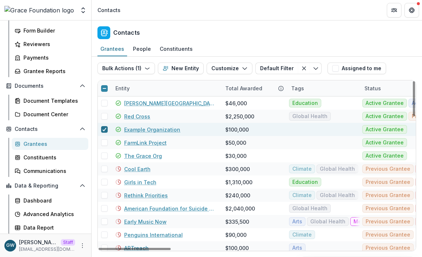
click at [104, 129] on polyline at bounding box center [104, 129] width 3 height 3
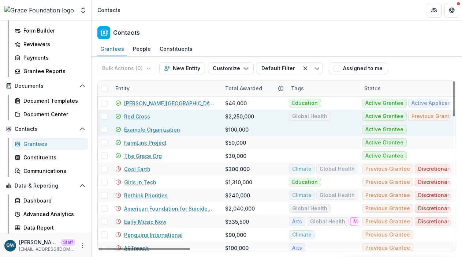
drag, startPoint x: 104, startPoint y: 116, endPoint x: 106, endPoint y: 132, distance: 16.2
click at [104, 116] on span at bounding box center [104, 116] width 7 height 7
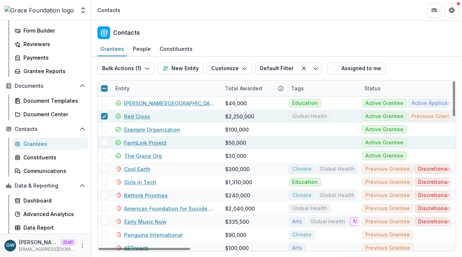
click at [104, 142] on span at bounding box center [104, 143] width 7 height 7
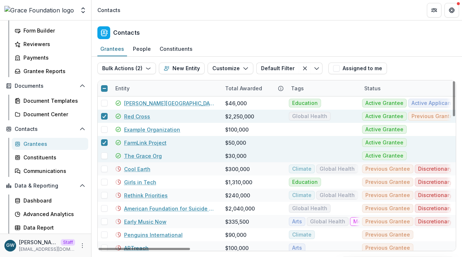
click at [105, 153] on span at bounding box center [104, 156] width 7 height 7
click at [145, 68] on icon "button" at bounding box center [148, 69] width 6 height 6
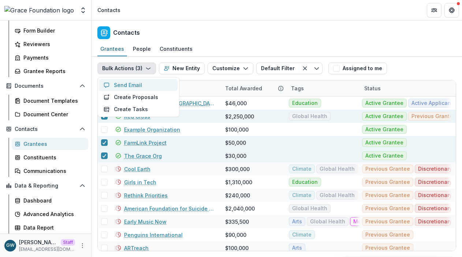
click at [141, 88] on button "Send Email" at bounding box center [138, 85] width 78 height 12
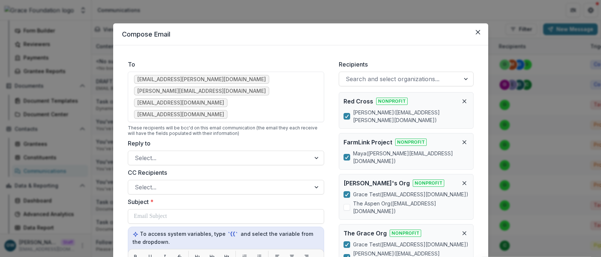
click at [168, 18] on div "Compose Email To grace.chang@trytemelio.com maya@trytemelio.com grace+1@tryteme…" at bounding box center [300, 128] width 601 height 257
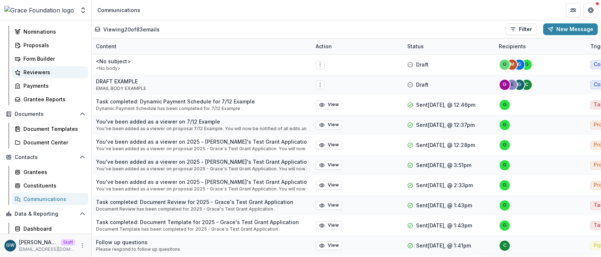
scroll to position [91, 0]
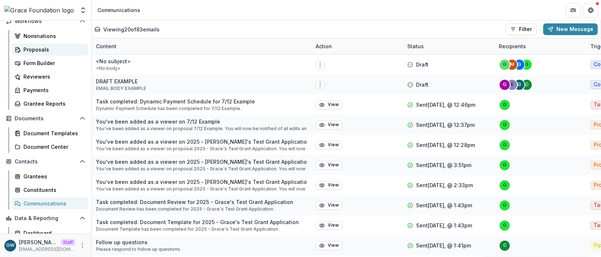
click at [55, 49] on div "Proposals" at bounding box center [52, 50] width 59 height 8
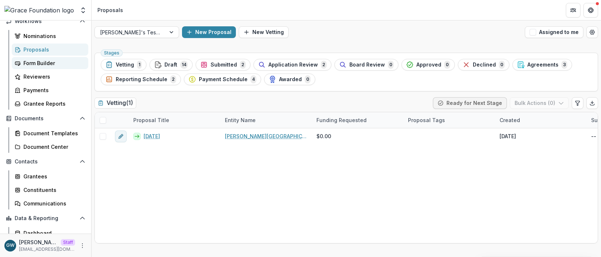
click at [41, 66] on div "Form Builder" at bounding box center [52, 63] width 59 height 8
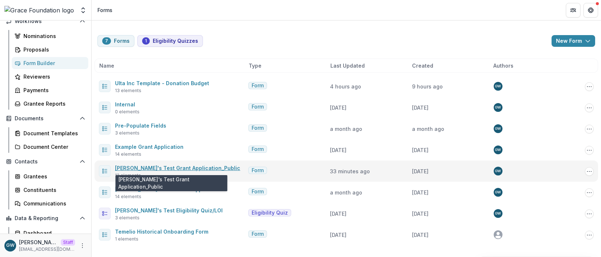
click at [154, 170] on link "Grace's Test Grant Application_Public" at bounding box center [177, 168] width 125 height 6
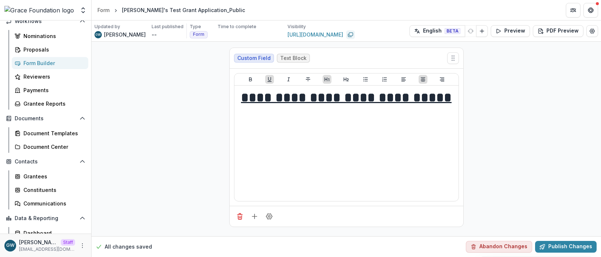
click at [348, 35] on icon "Copy link" at bounding box center [351, 35] width 6 height 6
click at [354, 35] on icon "Copy link" at bounding box center [357, 35] width 6 height 6
drag, startPoint x: 83, startPoint y: 10, endPoint x: 82, endPoint y: 16, distance: 6.8
click at [83, 10] on icon "Open entity switcher" at bounding box center [82, 10] width 7 height 7
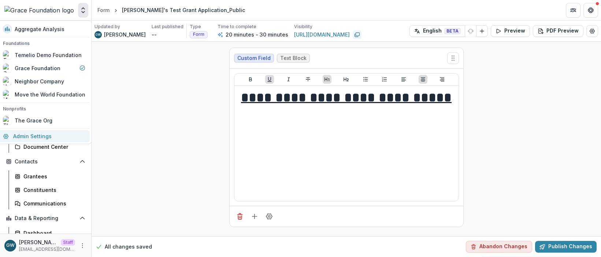
click at [37, 138] on link "Admin Settings" at bounding box center [44, 136] width 91 height 12
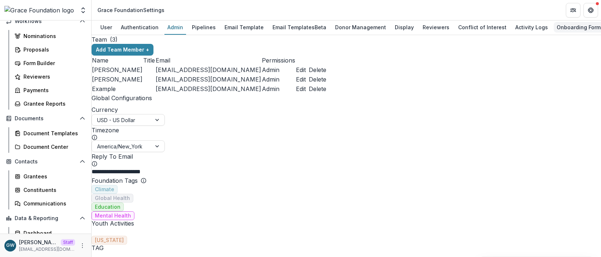
click at [514, 26] on div "Onboarding Form" at bounding box center [579, 27] width 50 height 11
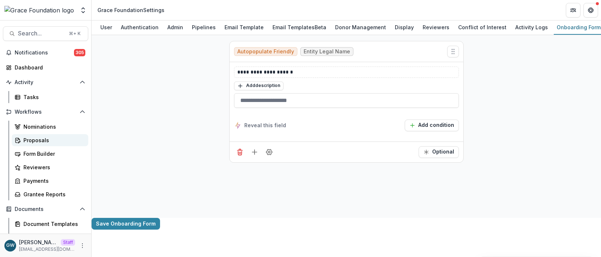
click at [46, 138] on div "Proposals" at bounding box center [52, 141] width 59 height 8
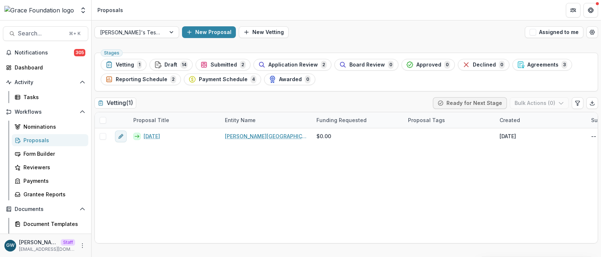
click at [76, 7] on div "Aggregate Analysis Foundations Temelio Demo Foundation Grace Foundation Neighbo…" at bounding box center [45, 10] width 85 height 15
click at [85, 11] on icon "Open entity switcher" at bounding box center [82, 10] width 7 height 7
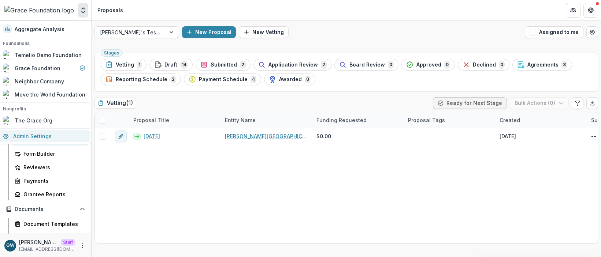
click at [49, 136] on link "Admin Settings" at bounding box center [44, 136] width 91 height 12
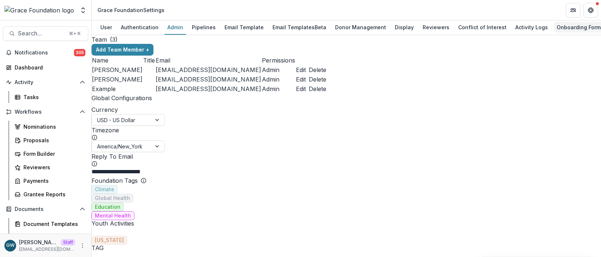
click at [514, 27] on div "Onboarding Form" at bounding box center [579, 27] width 50 height 11
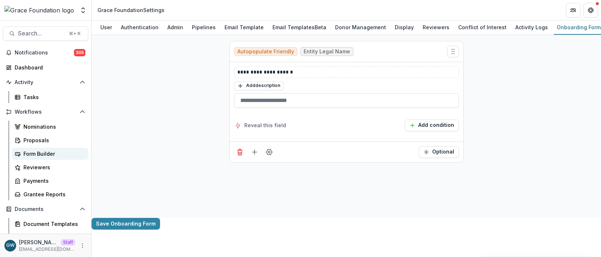
click at [53, 152] on div "Form Builder" at bounding box center [52, 154] width 59 height 8
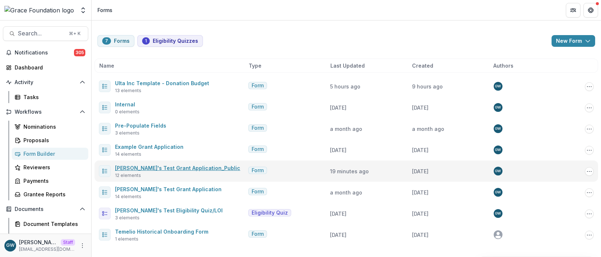
click at [161, 167] on link "Grace's Test Grant Application_Public" at bounding box center [177, 168] width 125 height 6
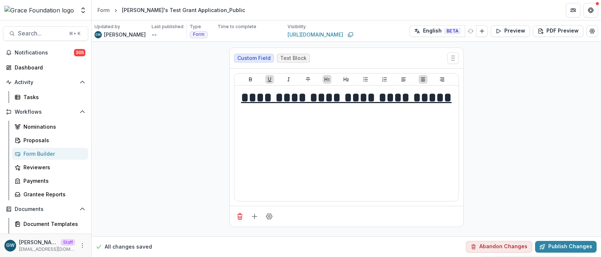
click at [379, 48] on div "Custom Field Text Block" at bounding box center [347, 58] width 234 height 21
click at [348, 36] on icon "Copy link" at bounding box center [351, 35] width 6 height 6
drag, startPoint x: 82, startPoint y: 8, endPoint x: 77, endPoint y: 30, distance: 22.4
click at [82, 7] on icon "Open entity switcher" at bounding box center [82, 10] width 7 height 7
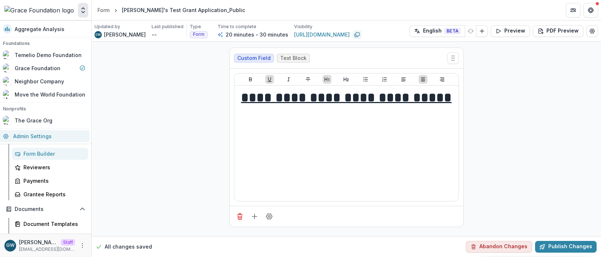
click at [37, 136] on link "Admin Settings" at bounding box center [44, 136] width 91 height 12
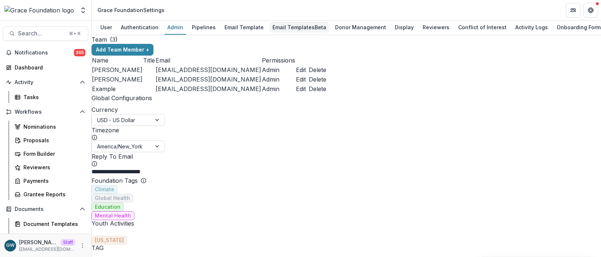
click at [298, 27] on div "Email Templates Beta" at bounding box center [300, 27] width 60 height 11
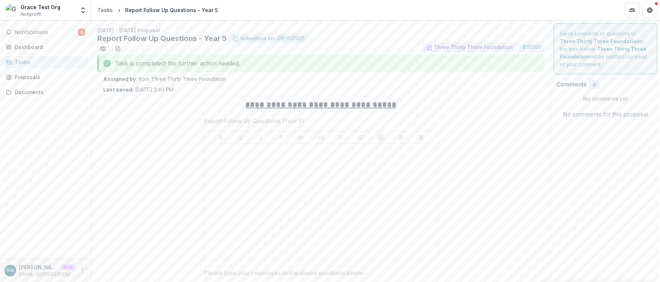
scroll to position [212, 0]
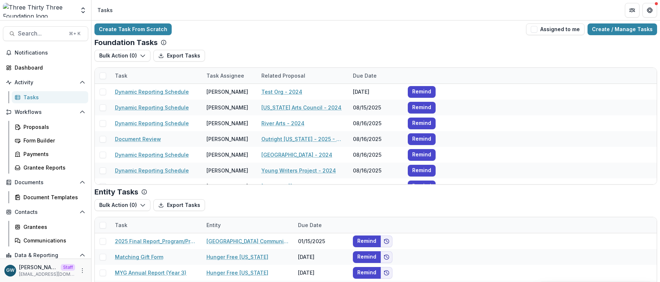
scroll to position [9, 0]
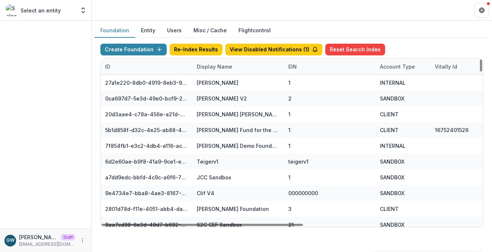
click at [226, 69] on div "Display Name" at bounding box center [214, 67] width 44 height 8
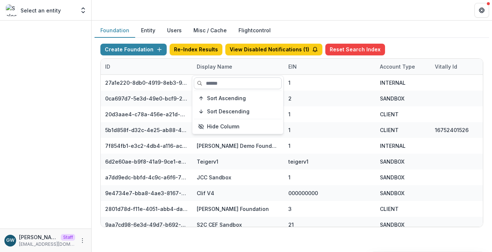
click at [227, 83] on input at bounding box center [238, 83] width 88 height 12
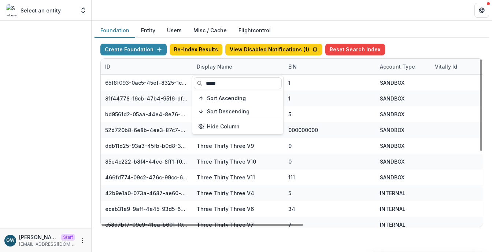
type input "*****"
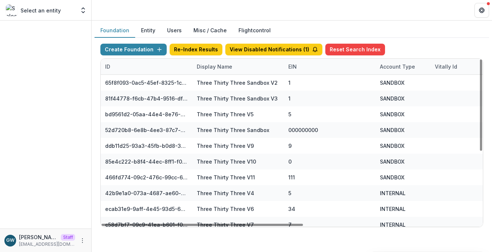
click at [426, 36] on div "Foundation Entity Users Misc / Cache Flightcontrol" at bounding box center [291, 30] width 394 height 14
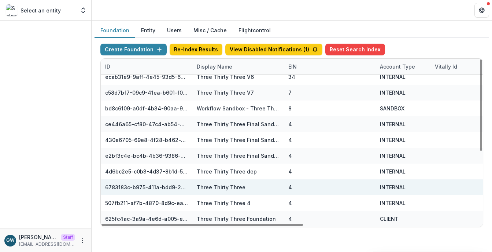
scroll to position [132, 332]
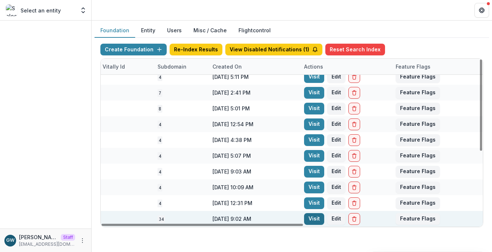
click at [313, 215] on link "Visit" at bounding box center [314, 219] width 20 height 12
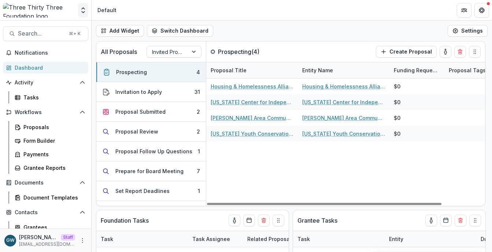
click at [83, 9] on icon "Open entity switcher" at bounding box center [82, 10] width 7 height 7
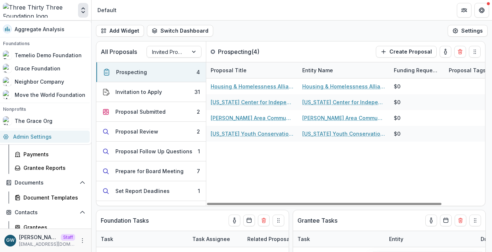
click at [47, 140] on link "Admin Settings" at bounding box center [44, 136] width 91 height 12
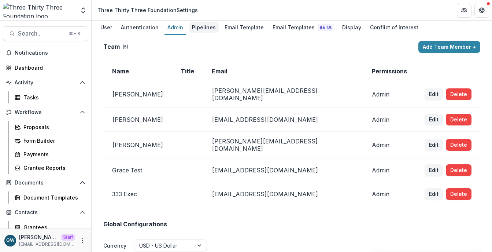
click at [199, 27] on div "Pipelines" at bounding box center [204, 27] width 30 height 11
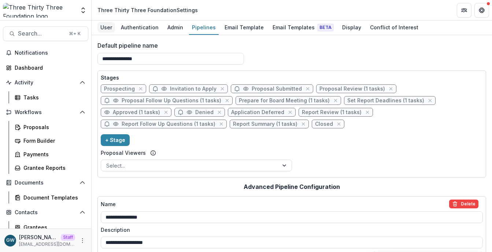
click at [108, 28] on div "User" at bounding box center [106, 27] width 18 height 11
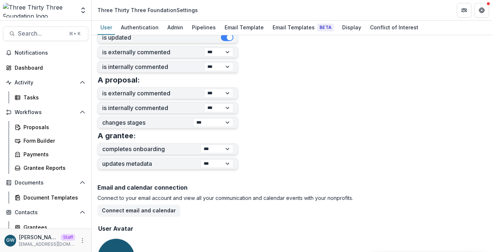
scroll to position [251, 0]
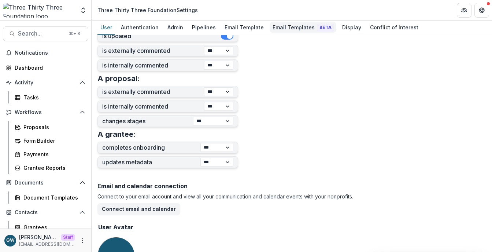
click at [280, 31] on div "Email Templates Beta" at bounding box center [303, 27] width 67 height 11
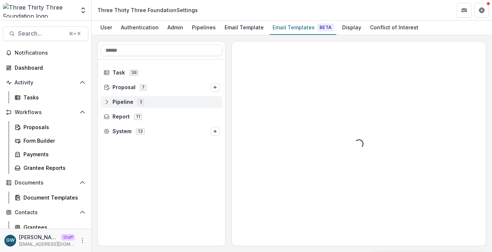
click at [105, 102] on icon at bounding box center [107, 102] width 6 height 6
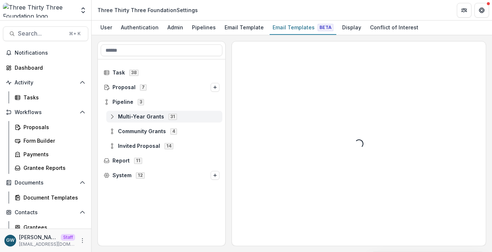
click at [116, 118] on span "Multi-Year Grants 31" at bounding box center [164, 116] width 110 height 6
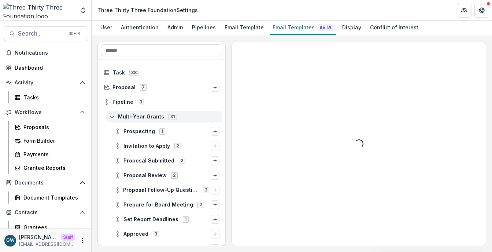
click at [114, 117] on icon at bounding box center [112, 117] width 6 height 6
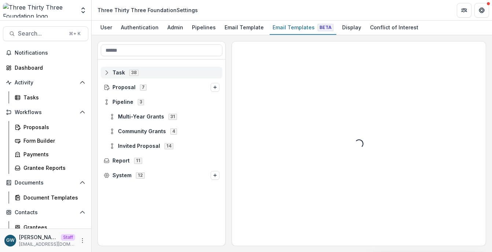
click at [109, 74] on rect at bounding box center [106, 72] width 5 height 4
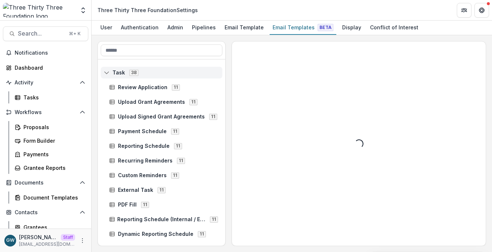
click at [109, 74] on rect at bounding box center [106, 72] width 5 height 4
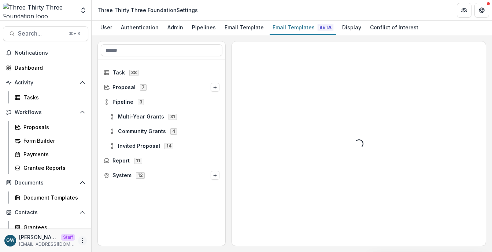
click at [79, 239] on icon "More" at bounding box center [82, 240] width 6 height 6
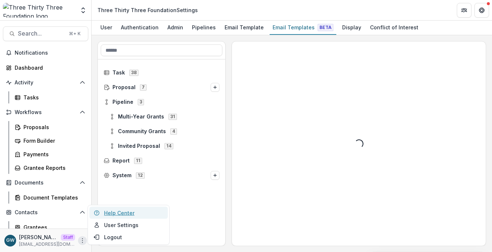
click at [129, 215] on link "Help Center" at bounding box center [128, 213] width 78 height 12
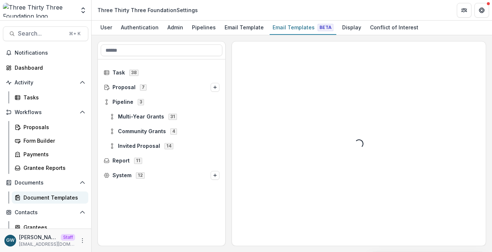
click at [38, 198] on div "Document Templates" at bounding box center [52, 197] width 59 height 8
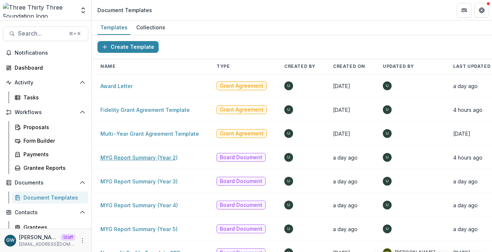
click at [136, 155] on link "MYG Report Summary (Year 2)" at bounding box center [138, 157] width 77 height 6
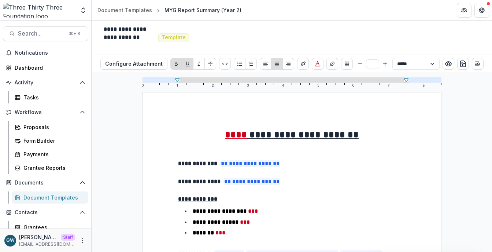
type input "**"
click at [270, 147] on p at bounding box center [292, 145] width 228 height 9
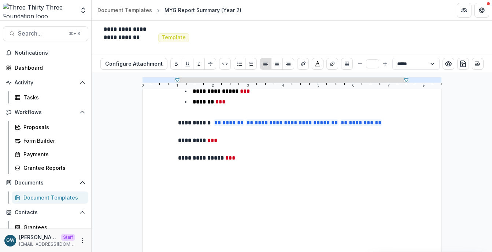
scroll to position [134, 0]
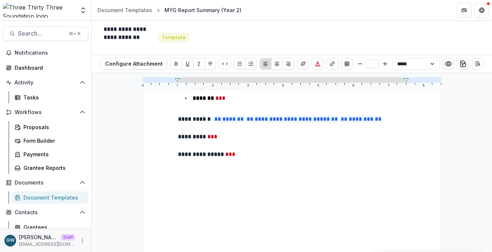
click at [229, 140] on p "********* ***" at bounding box center [292, 136] width 228 height 9
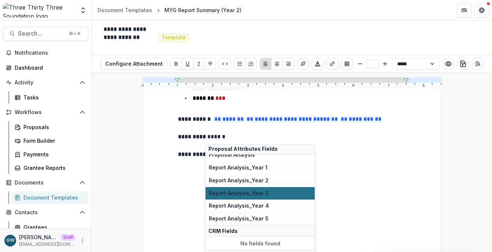
scroll to position [100, 0]
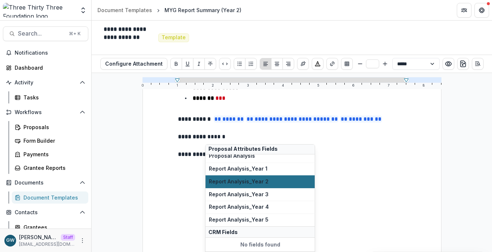
click at [272, 177] on button "Report Analysis_Year 2" at bounding box center [259, 181] width 109 height 13
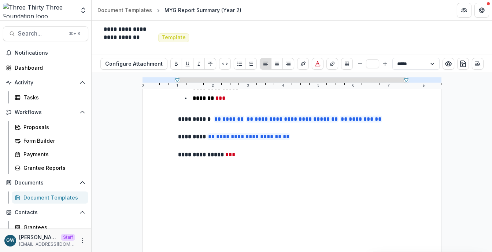
click at [259, 156] on p "**********" at bounding box center [292, 154] width 228 height 9
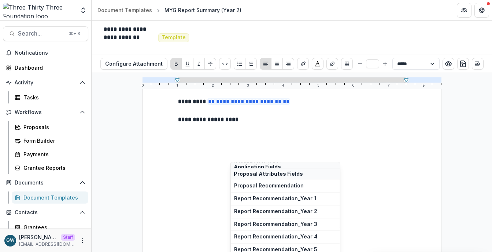
scroll to position [123, 0]
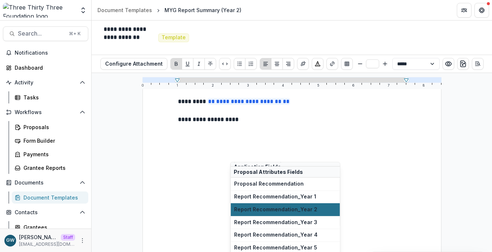
click at [289, 211] on span "Report Recommendation_Year 2" at bounding box center [285, 209] width 103 height 6
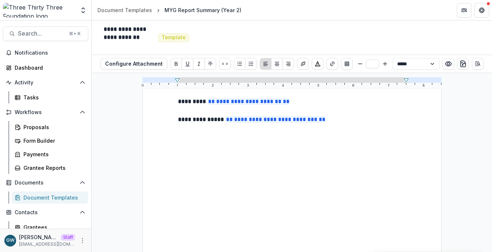
click at [51, 196] on div "Document Templates" at bounding box center [52, 197] width 59 height 8
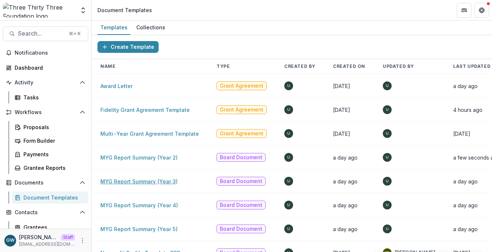
click at [135, 180] on link "MYG Report Summary (Year 3)" at bounding box center [138, 181] width 77 height 6
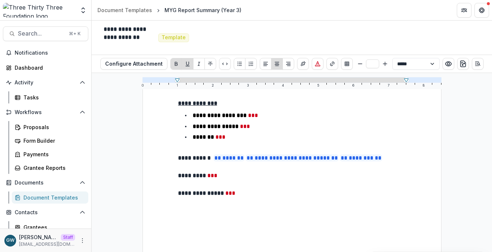
scroll to position [98, 0]
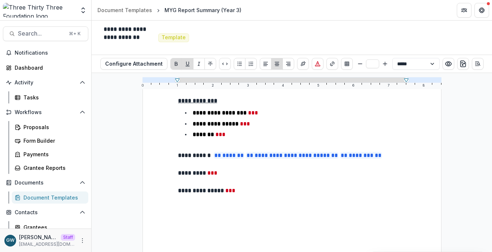
type input "**"
click at [234, 175] on p "********* ***" at bounding box center [292, 172] width 228 height 9
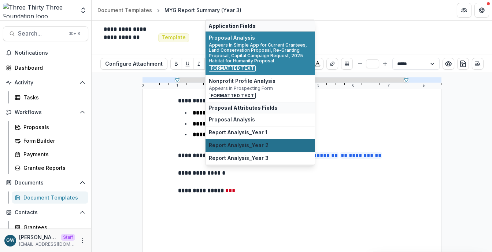
scroll to position [15, 0]
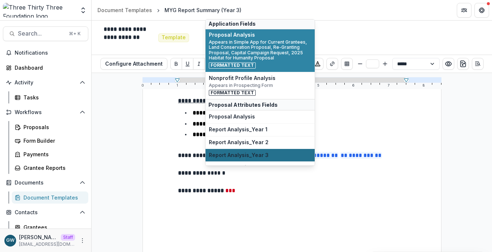
click at [266, 152] on span "Report Analysis_Year 3" at bounding box center [260, 155] width 103 height 6
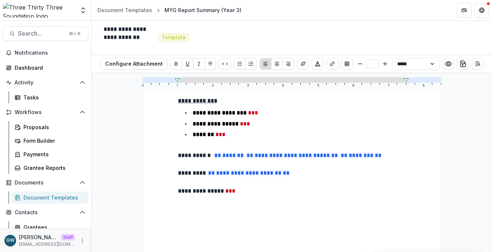
click at [267, 189] on p "**********" at bounding box center [292, 190] width 228 height 9
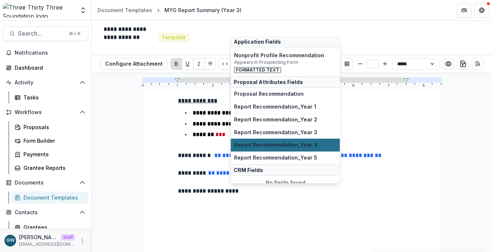
scroll to position [88, 0]
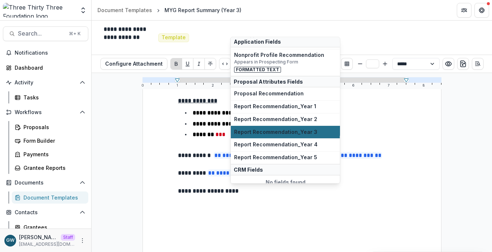
click at [308, 134] on span "Report Recommendation_Year 3" at bounding box center [285, 132] width 103 height 6
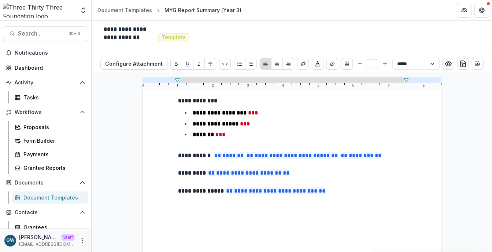
click at [47, 194] on div "Document Templates" at bounding box center [52, 197] width 59 height 8
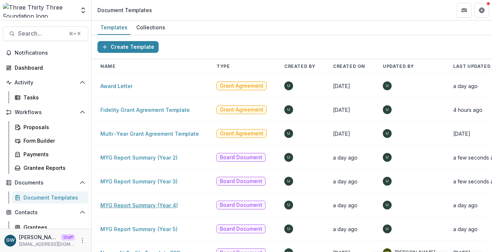
click at [157, 203] on link "MYG Report Summary (Year 4)" at bounding box center [139, 205] width 78 height 6
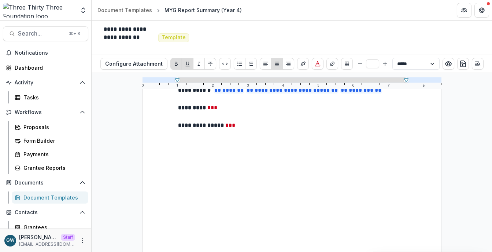
scroll to position [108, 0]
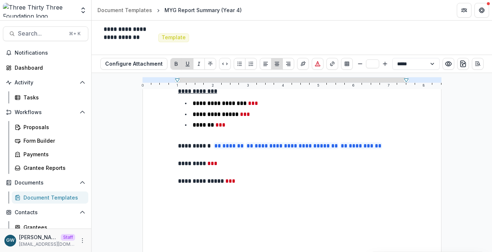
type input "**"
click at [226, 160] on p "********* ***" at bounding box center [292, 163] width 228 height 9
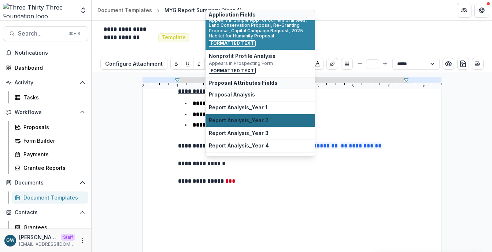
scroll to position [29, 0]
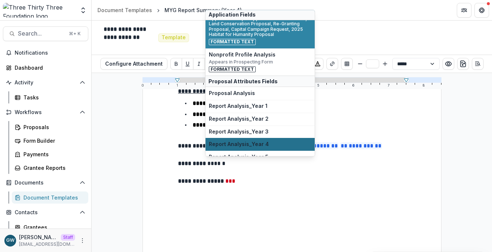
click at [256, 142] on span "Report Analysis_Year 4" at bounding box center [260, 144] width 103 height 6
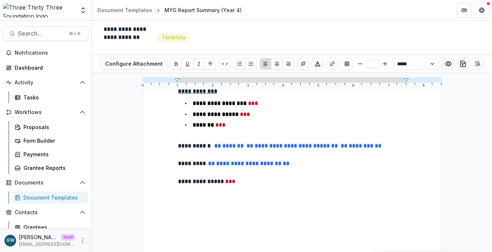
click at [254, 178] on p "**********" at bounding box center [292, 181] width 228 height 9
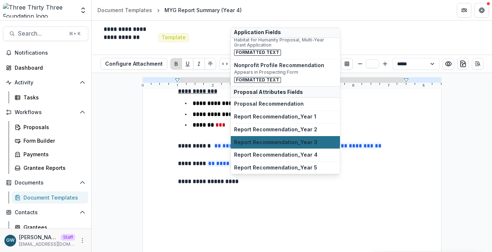
scroll to position [70, 0]
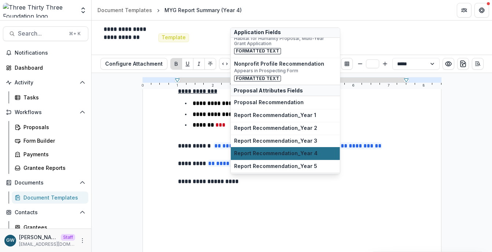
click at [298, 151] on span "Report Recommendation_Year 4" at bounding box center [285, 153] width 103 height 6
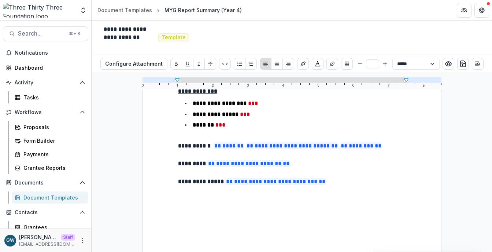
click at [46, 199] on div "Document Templates" at bounding box center [52, 197] width 59 height 8
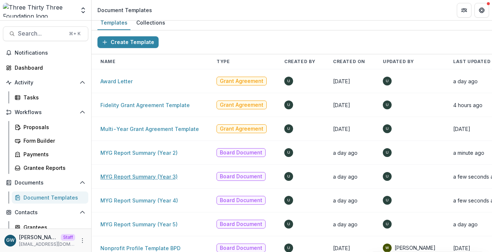
scroll to position [56, 0]
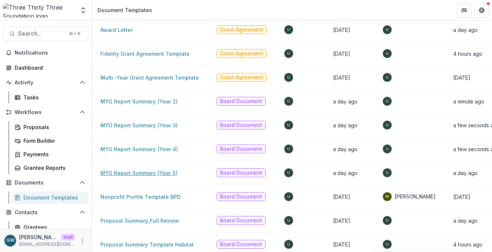
click at [153, 171] on link "MYG Report Summary (Year 5)" at bounding box center [138, 173] width 77 height 6
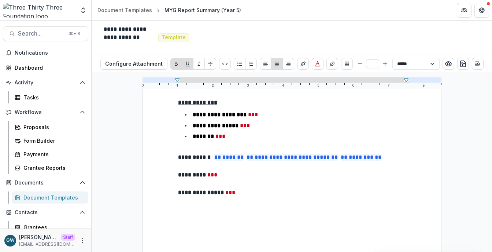
scroll to position [145, 0]
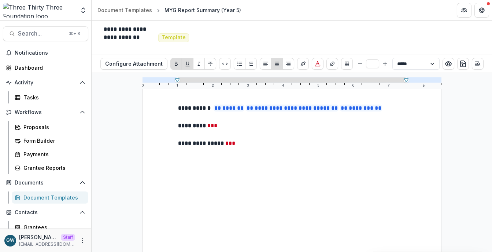
type input "**"
click at [230, 127] on p "********* ***" at bounding box center [292, 125] width 228 height 9
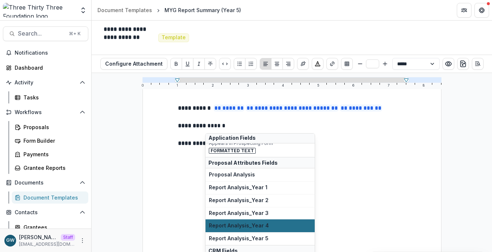
scroll to position [92, 0]
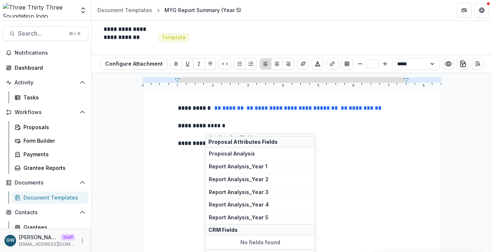
drag, startPoint x: 268, startPoint y: 215, endPoint x: 268, endPoint y: 212, distance: 3.7
click at [268, 215] on span "Report Analysis_Year 5" at bounding box center [260, 217] width 103 height 6
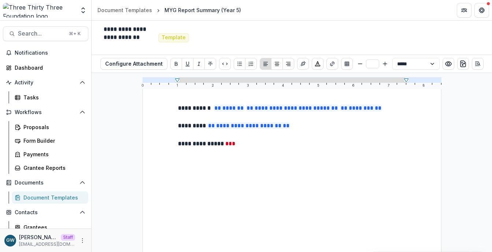
click at [258, 142] on p "**********" at bounding box center [292, 143] width 228 height 9
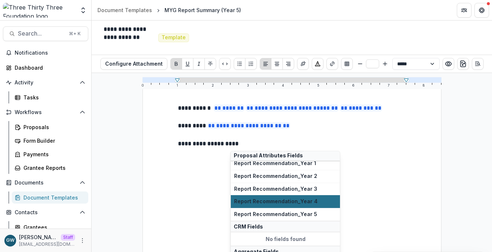
scroll to position [146, 0]
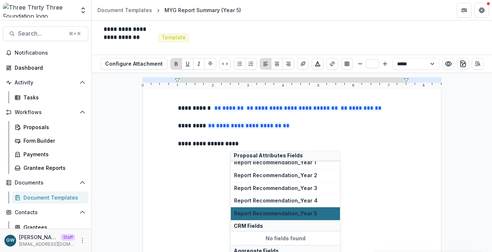
click at [285, 209] on button "Report Recommendation_Year 5" at bounding box center [285, 213] width 109 height 13
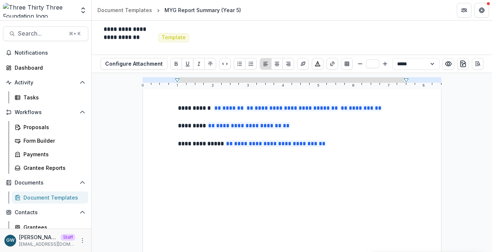
click at [40, 197] on div "Document Templates" at bounding box center [52, 197] width 59 height 8
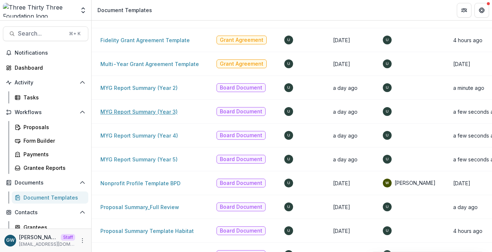
scroll to position [90, 0]
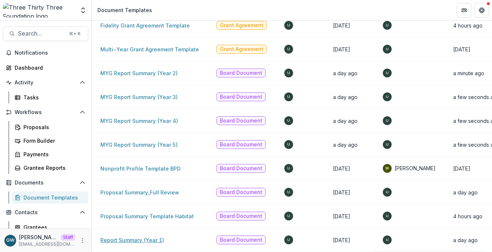
click at [126, 237] on link "Report Summary (Year 1)" at bounding box center [132, 240] width 64 height 6
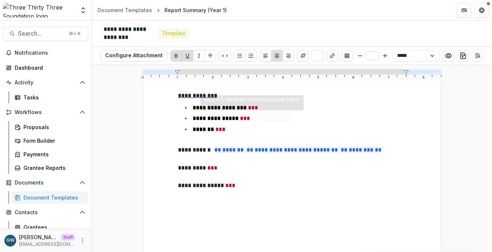
scroll to position [118, 0]
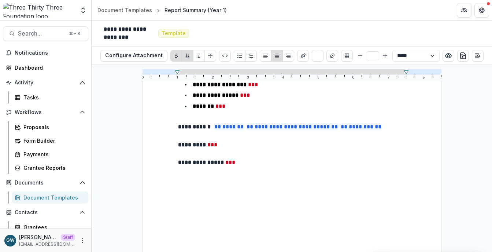
type input "**"
click at [224, 144] on p "********* ***" at bounding box center [292, 144] width 228 height 9
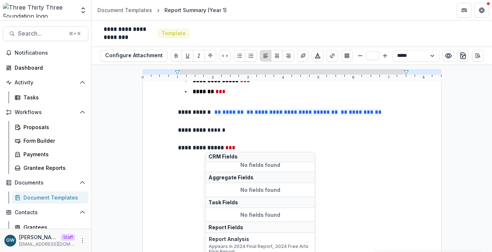
scroll to position [138, 0]
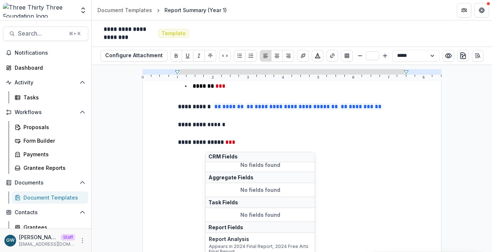
click at [378, 185] on div "**********" at bounding box center [292, 139] width 228 height 316
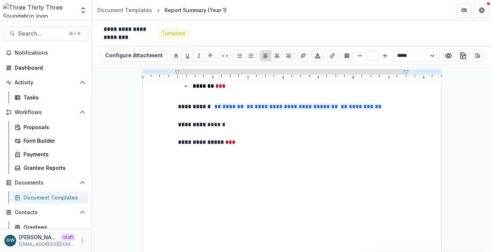
click at [227, 122] on p "********* ******" at bounding box center [292, 124] width 228 height 9
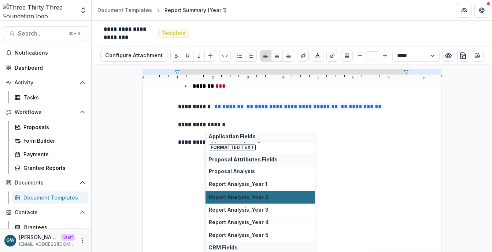
scroll to position [73, 0]
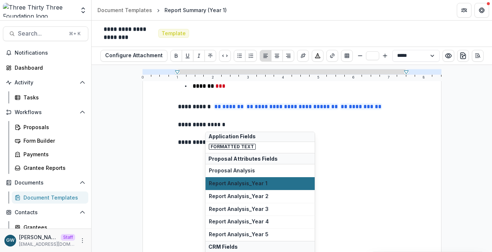
click at [257, 185] on span "Report Analysis_Year 1" at bounding box center [260, 183] width 103 height 6
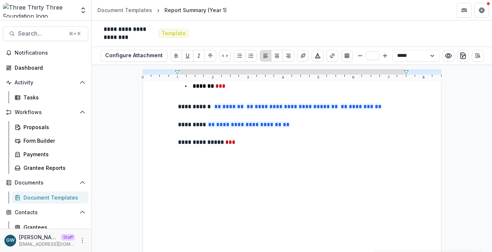
click at [255, 142] on p "**********" at bounding box center [292, 142] width 228 height 9
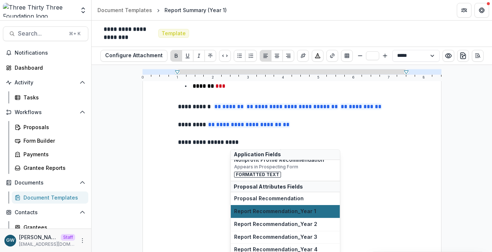
scroll to position [97, 0]
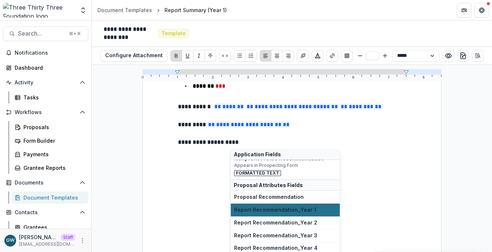
click at [287, 207] on span "Report Recommendation_Year 1" at bounding box center [285, 210] width 103 height 6
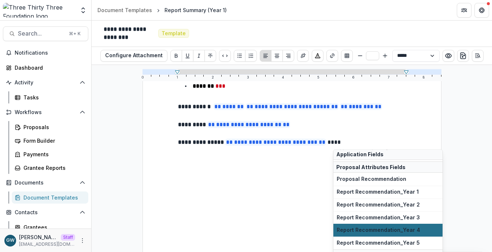
scroll to position [90, 0]
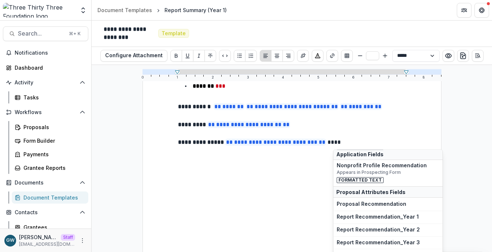
click at [279, 178] on div "**********" at bounding box center [292, 139] width 228 height 316
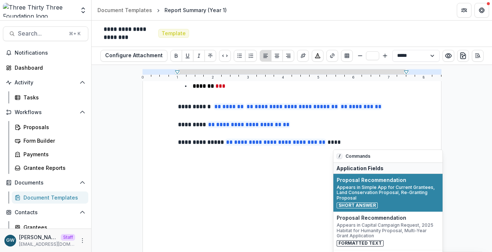
click at [349, 141] on p "**********" at bounding box center [292, 142] width 228 height 9
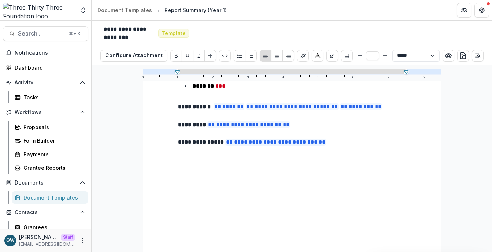
click at [52, 197] on div "Document Templates" at bounding box center [52, 197] width 59 height 8
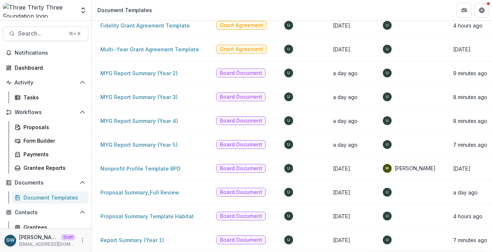
scroll to position [90, 0]
click at [79, 9] on button "Open entity switcher" at bounding box center [83, 10] width 10 height 15
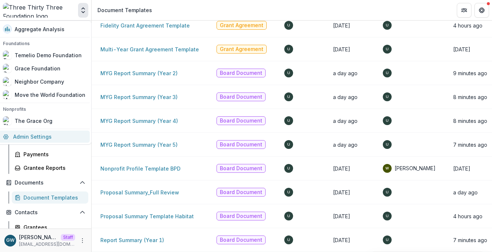
click at [53, 135] on link "Admin Settings" at bounding box center [44, 136] width 91 height 12
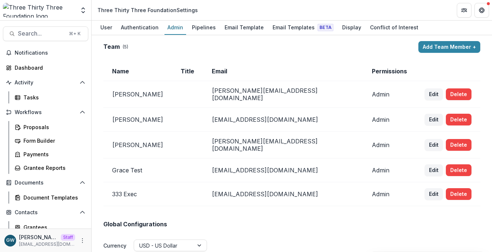
drag, startPoint x: 202, startPoint y: 27, endPoint x: 207, endPoint y: 41, distance: 14.2
click at [202, 27] on div "Pipelines" at bounding box center [204, 27] width 30 height 11
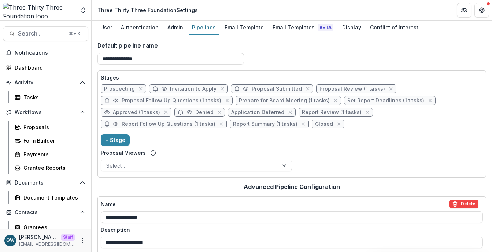
click at [335, 88] on span "Proposal Review (1 tasks)" at bounding box center [352, 89] width 66 height 6
select select "******"
click at [268, 100] on span "Prepare for Board Meeting (1 tasks)" at bounding box center [284, 100] width 91 height 6
select select "******"
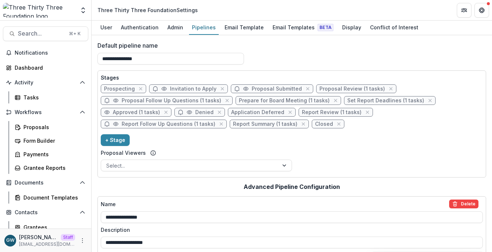
scroll to position [142, 0]
click at [42, 123] on div "Proposals" at bounding box center [52, 127] width 59 height 8
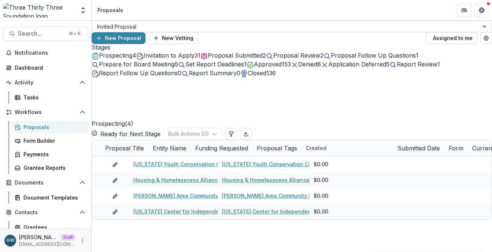
click at [263, 59] on span "Proposal Submitted" at bounding box center [235, 55] width 55 height 7
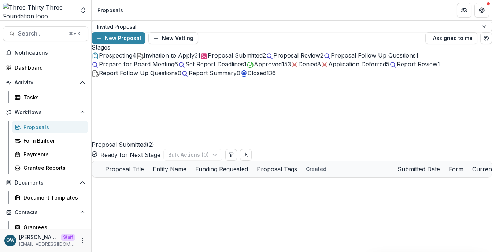
click at [331, 59] on span "Proposal Follow Up Questions" at bounding box center [373, 55] width 85 height 7
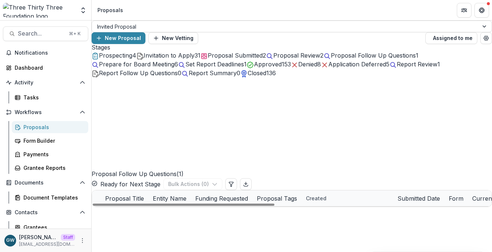
click at [153, 210] on link "2025 Proposal" at bounding box center [148, 214] width 37 height 8
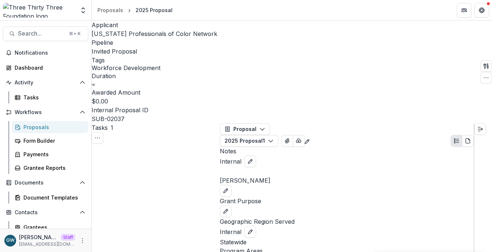
click at [41, 127] on div "Proposals" at bounding box center [52, 127] width 59 height 8
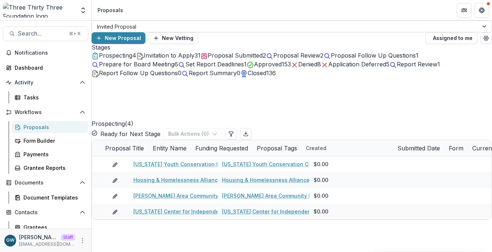
click at [263, 59] on span "Proposal Submitted" at bounding box center [235, 55] width 55 height 7
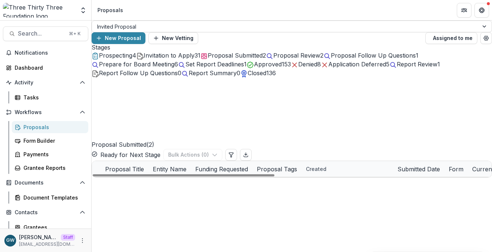
click at [149, 197] on link "- 2023" at bounding box center [141, 201] width 17 height 8
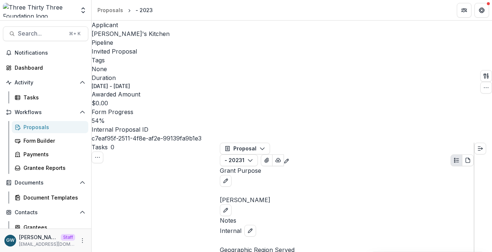
scroll to position [46, 0]
select select "**********"
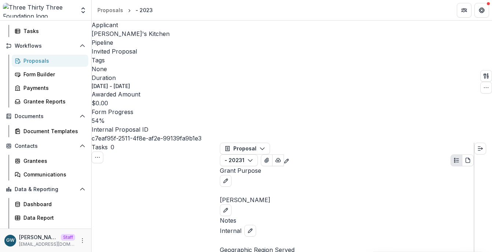
scroll to position [75, 0]
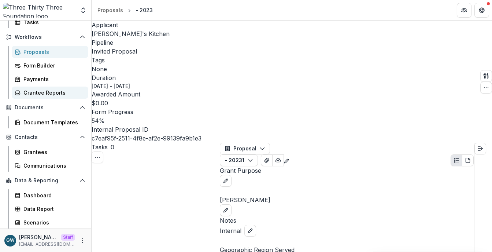
click at [51, 96] on link "Grantee Reports" at bounding box center [50, 92] width 77 height 12
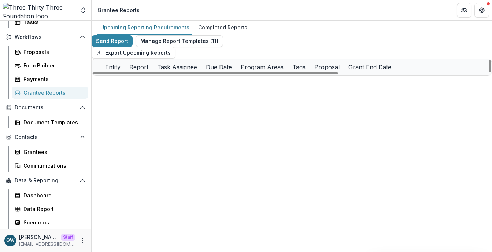
click at [125, 75] on div "Entity" at bounding box center [113, 67] width 24 height 16
click at [196, 97] on div "Sort Ascending Sort Descending Hide Column" at bounding box center [213, 126] width 91 height 58
click at [196, 103] on input at bounding box center [214, 104] width 88 height 12
type input "****"
click at [330, 59] on div "Export Upcoming Reports" at bounding box center [292, 53] width 400 height 12
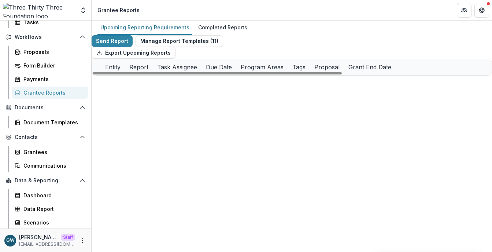
click at [92, 75] on span at bounding box center [92, 75] width 0 height 0
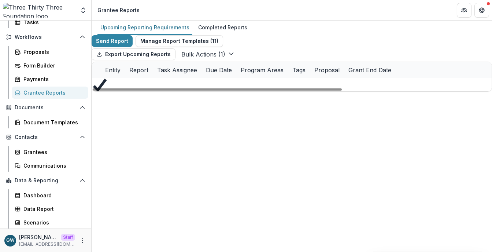
click at [224, 59] on button "Bulk Actions ( 1 )" at bounding box center [207, 54] width 53 height 9
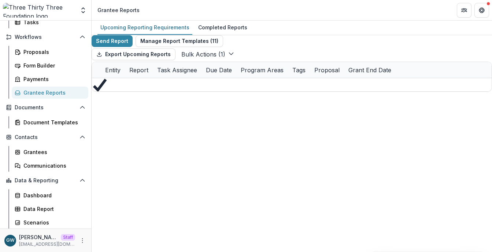
click at [274, 62] on div "Export Upcoming Reports Bulk Actions ( 1 ) Bulk Task Report Update ( 1 )" at bounding box center [292, 54] width 400 height 15
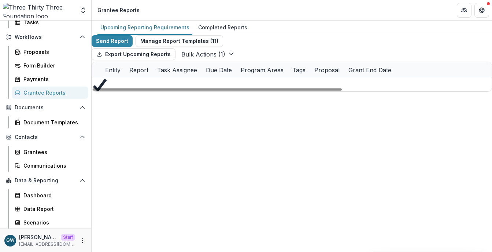
scroll to position [0, 144]
click at [259, 101] on link "2025 Final Report_Program/Project" at bounding box center [300, 99] width 83 height 8
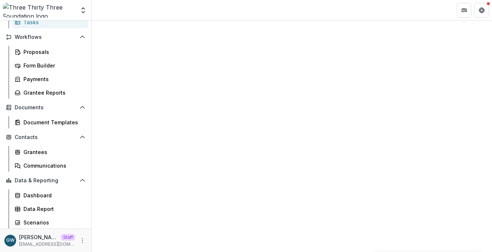
select select "********"
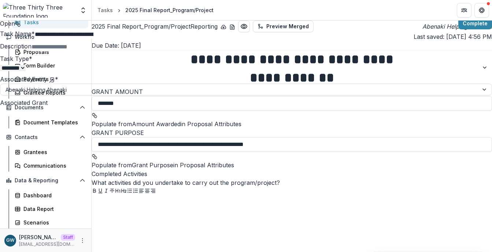
scroll to position [29, 0]
click at [41, 252] on div "**********" at bounding box center [246, 252] width 492 height 0
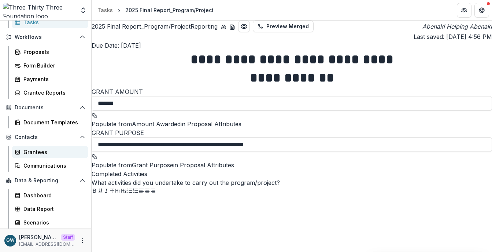
click at [43, 151] on div "Grantees" at bounding box center [52, 152] width 59 height 8
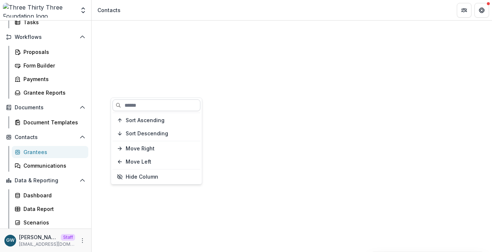
click at [149, 101] on input at bounding box center [156, 105] width 88 height 12
type input "********"
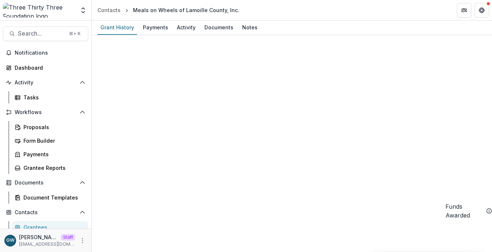
drag, startPoint x: 236, startPoint y: 152, endPoint x: 311, endPoint y: 153, distance: 75.1
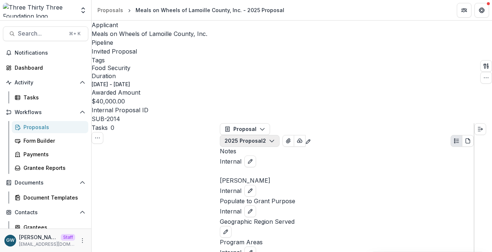
click at [279, 135] on button "2025 Proposal 2" at bounding box center [250, 141] width 60 height 12
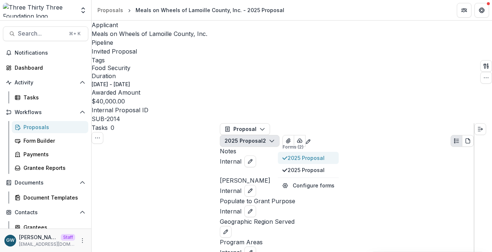
click at [318, 154] on span "2025 Proposal" at bounding box center [310, 158] width 47 height 8
click at [318, 166] on span "2025 Proposal" at bounding box center [310, 170] width 47 height 8
click at [321, 154] on span "2025 Proposal" at bounding box center [310, 158] width 47 height 8
click at [320, 164] on button "2025 Proposal" at bounding box center [308, 170] width 61 height 12
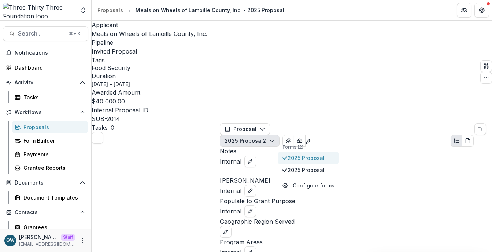
click at [326, 154] on span "2025 Proposal" at bounding box center [310, 158] width 47 height 8
drag, startPoint x: 417, startPoint y: 55, endPoint x: 443, endPoint y: 62, distance: 27.4
click at [417, 123] on div "Proposal Proposal Payments Reports Grant Agreements Board Summaries Bank Detail…" at bounding box center [347, 134] width 254 height 23
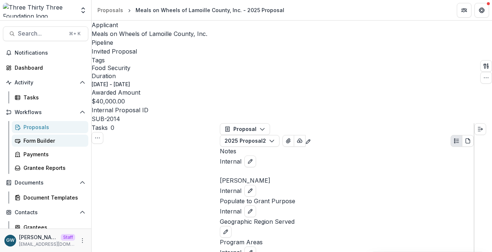
click at [48, 139] on div "Form Builder" at bounding box center [52, 141] width 59 height 8
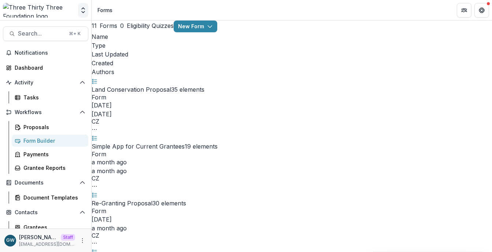
click at [83, 11] on icon "Open entity switcher" at bounding box center [82, 10] width 7 height 7
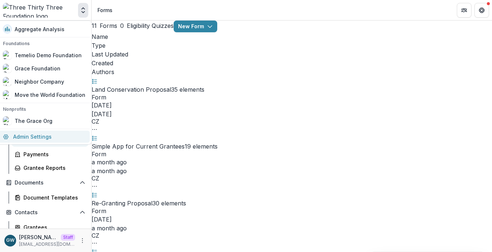
drag, startPoint x: 37, startPoint y: 133, endPoint x: 104, endPoint y: 82, distance: 84.3
click at [37, 133] on link "Admin Settings" at bounding box center [44, 136] width 91 height 12
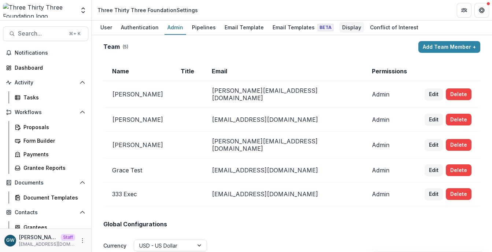
click at [345, 26] on div "Display" at bounding box center [351, 27] width 25 height 11
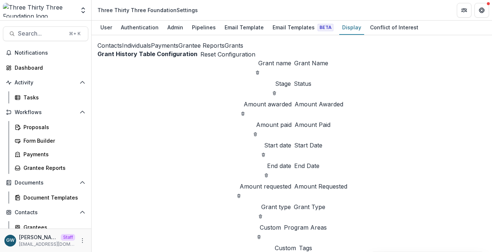
click at [224, 50] on button "Grants" at bounding box center [233, 45] width 19 height 9
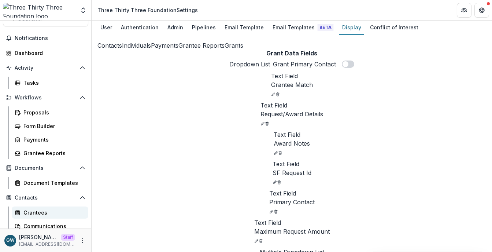
scroll to position [16, 0]
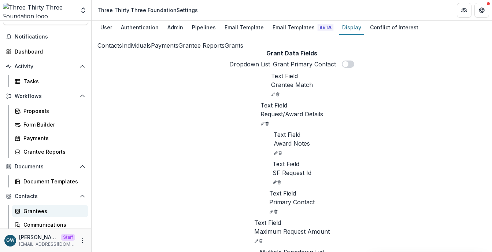
click at [41, 208] on div "Grantees" at bounding box center [52, 211] width 59 height 8
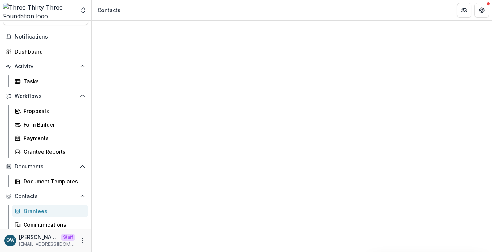
click at [38, 123] on div "Form Builder" at bounding box center [52, 124] width 59 height 8
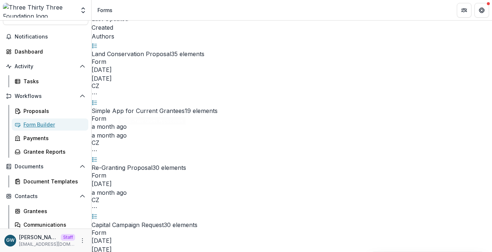
scroll to position [59, 0]
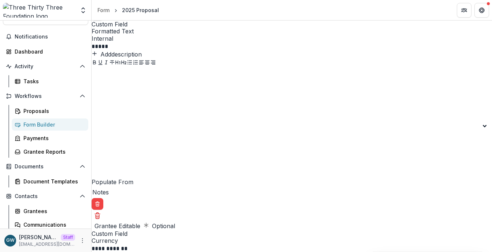
scroll to position [196, 0]
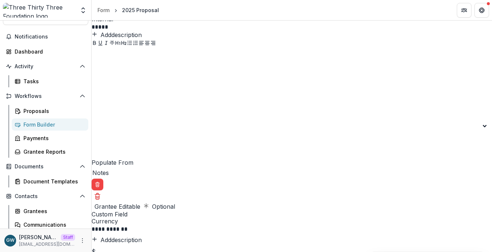
click at [42, 110] on div "Proposals" at bounding box center [52, 111] width 59 height 8
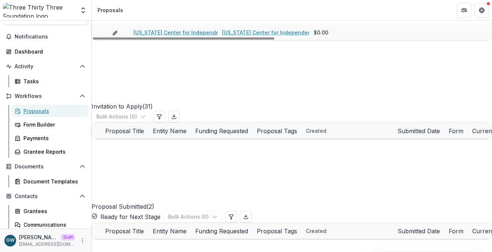
scroll to position [223, 0]
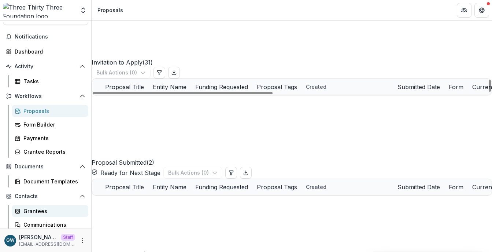
click at [36, 212] on div "Grantees" at bounding box center [52, 211] width 59 height 8
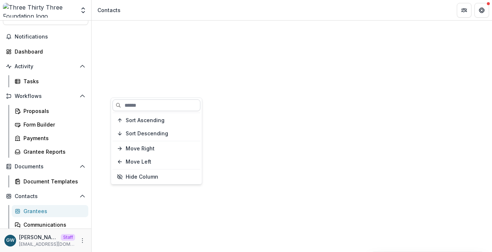
click at [153, 105] on input at bounding box center [156, 105] width 88 height 12
type input "********"
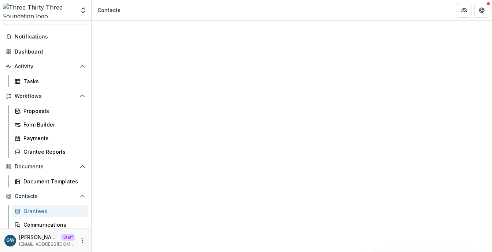
click at [391, 42] on div "Contacts" at bounding box center [292, 225] width 400 height 409
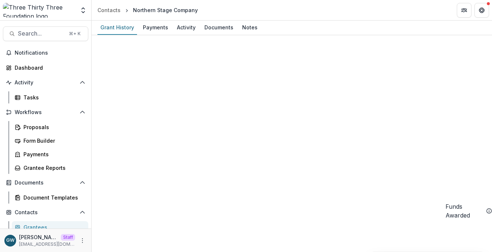
drag, startPoint x: 236, startPoint y: 153, endPoint x: 275, endPoint y: 156, distance: 38.5
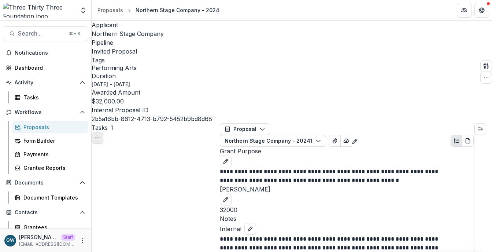
click at [100, 135] on icon "Toggle View Cancelled Tasks" at bounding box center [97, 138] width 6 height 6
click at [220, 142] on button "Show Cancelled Tasks" at bounding box center [244, 148] width 78 height 12
click at [100, 135] on icon "Toggle View Cancelled Tasks" at bounding box center [97, 138] width 6 height 6
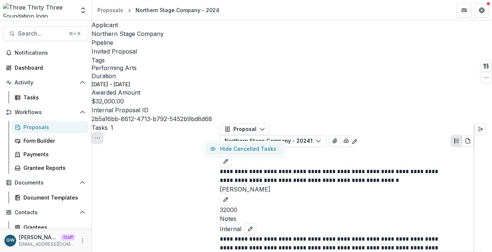
click at [233, 142] on button "Hide Cancelled Tasks" at bounding box center [244, 148] width 78 height 12
click at [100, 135] on icon "Toggle View Cancelled Tasks" at bounding box center [97, 138] width 6 height 6
click at [223, 142] on button "Show Cancelled Tasks" at bounding box center [244, 148] width 78 height 12
click at [397, 5] on header "Proposals Northern Stage Company - 2024" at bounding box center [292, 10] width 400 height 20
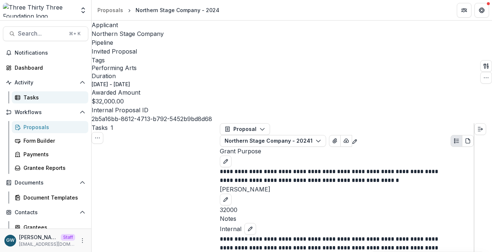
click at [31, 93] on link "Tasks" at bounding box center [50, 97] width 77 height 12
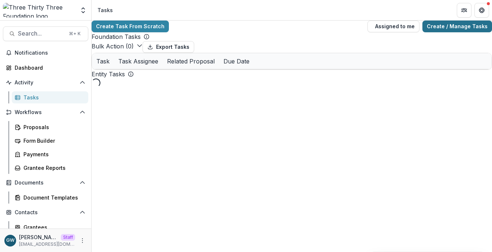
click at [458, 31] on link "Create / Manage Tasks" at bounding box center [457, 27] width 70 height 12
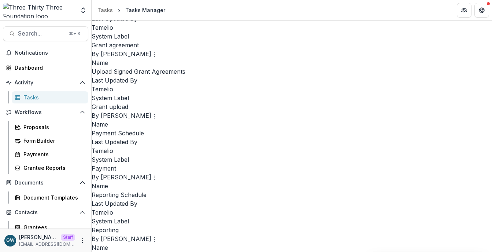
scroll to position [536, 0]
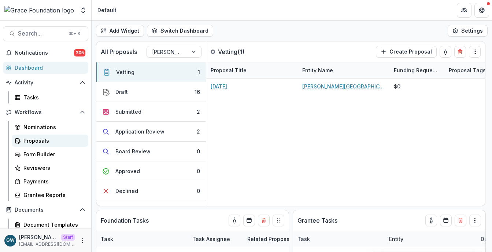
select select "******"
click at [40, 142] on div "Proposals" at bounding box center [52, 141] width 59 height 8
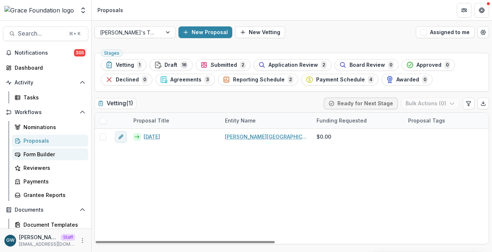
click at [40, 148] on link "Form Builder" at bounding box center [50, 154] width 77 height 12
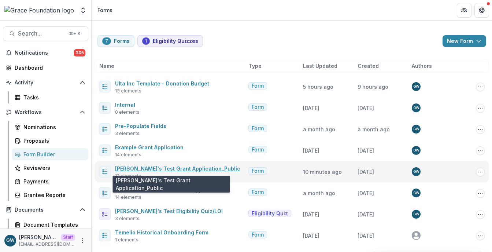
click at [141, 167] on link "[PERSON_NAME]'s Test Grant Application_Public" at bounding box center [177, 168] width 125 height 6
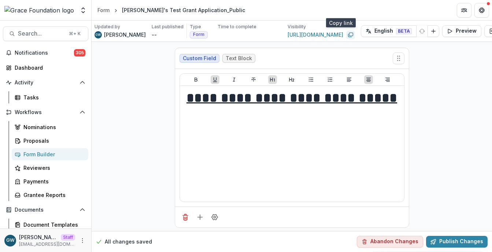
click at [348, 34] on icon "Copy link" at bounding box center [351, 35] width 6 height 6
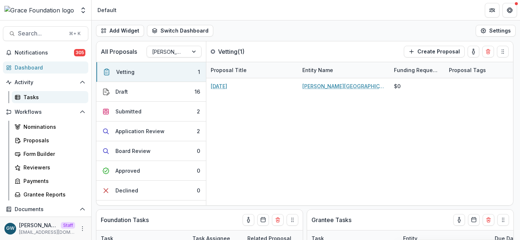
select select "******"
click at [44, 98] on div "Tasks" at bounding box center [52, 97] width 59 height 8
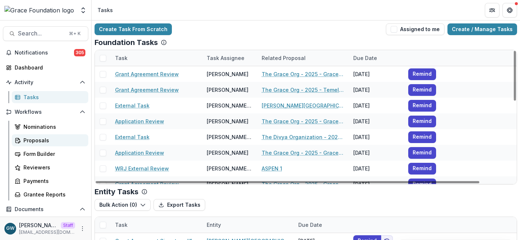
click at [49, 139] on div "Proposals" at bounding box center [52, 141] width 59 height 8
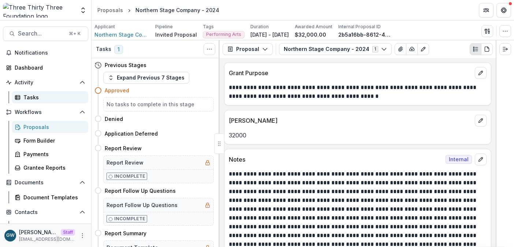
click at [52, 97] on div "Tasks" at bounding box center [52, 97] width 59 height 8
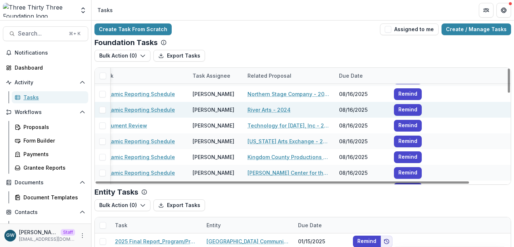
scroll to position [92, 0]
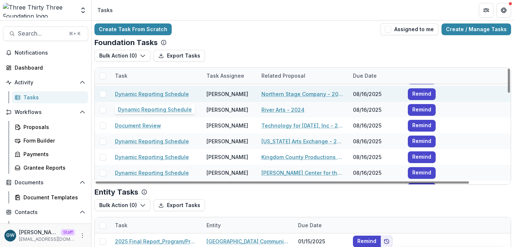
click at [172, 93] on link "Dynamic Reporting Schedule" at bounding box center [152, 94] width 74 height 8
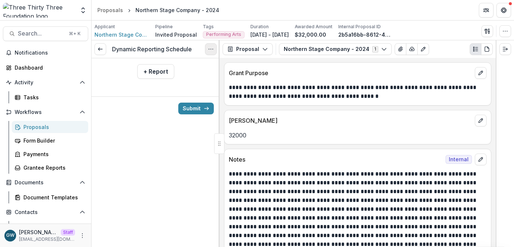
click at [206, 49] on button "Options" at bounding box center [211, 49] width 12 height 12
click at [187, 82] on button "Cancel Task" at bounding box center [176, 81] width 78 height 12
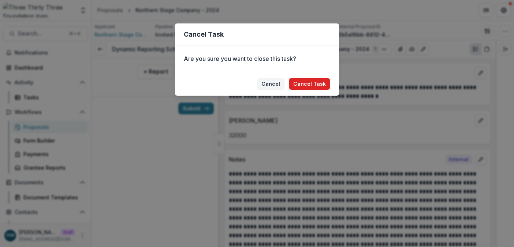
click at [318, 84] on button "Cancel Task" at bounding box center [309, 84] width 41 height 12
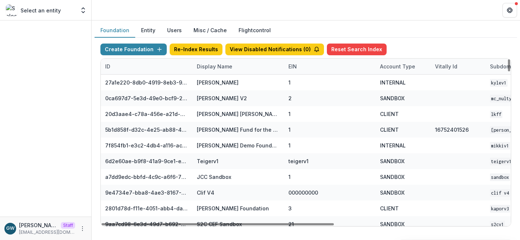
click at [209, 67] on div "Display Name" at bounding box center [214, 67] width 44 height 8
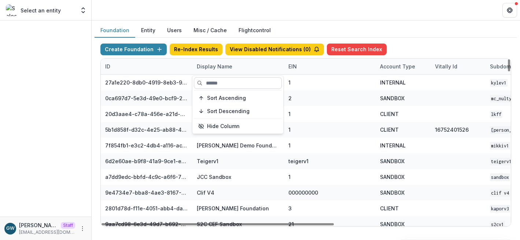
click at [222, 84] on input at bounding box center [238, 83] width 88 height 12
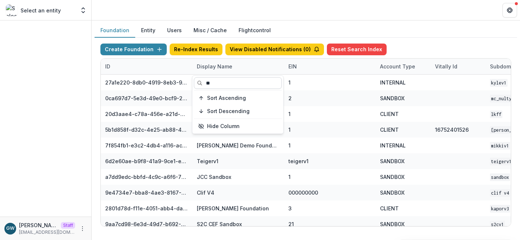
type input "*"
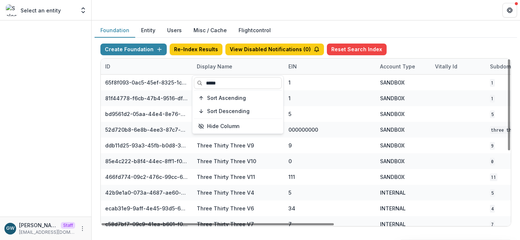
type input "*****"
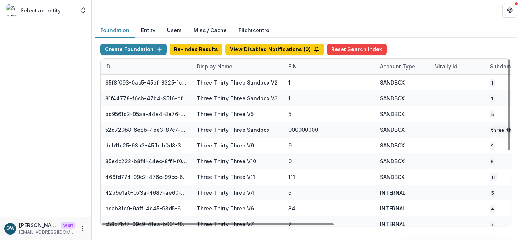
click at [407, 36] on div "Foundation Entity Users Misc / Cache Flightcontrol" at bounding box center [305, 30] width 422 height 14
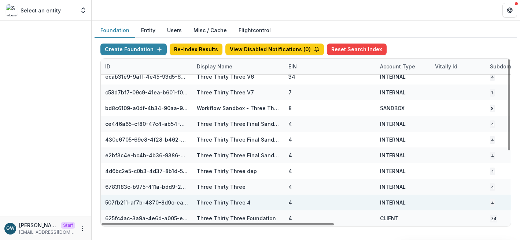
scroll to position [132, 304]
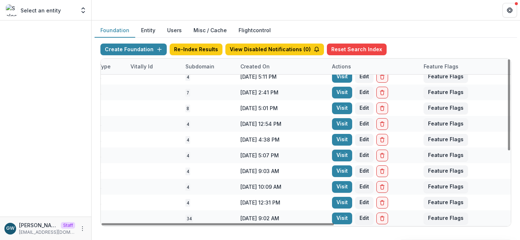
click at [344, 218] on link "Visit" at bounding box center [342, 219] width 20 height 12
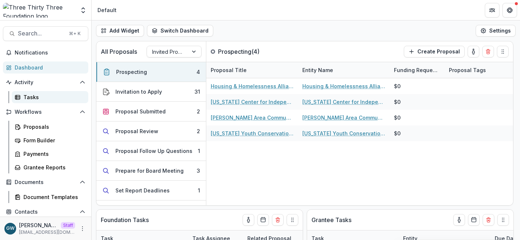
click at [46, 97] on div "Tasks" at bounding box center [52, 97] width 59 height 8
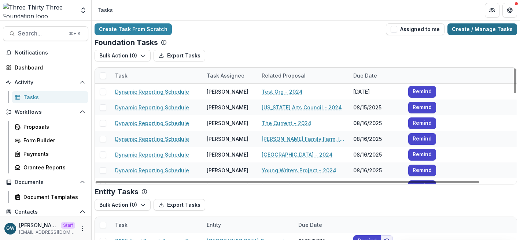
click at [478, 27] on link "Create / Manage Tasks" at bounding box center [482, 29] width 70 height 12
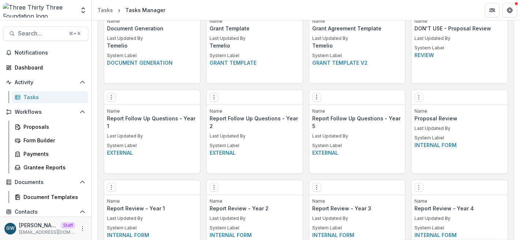
scroll to position [476, 0]
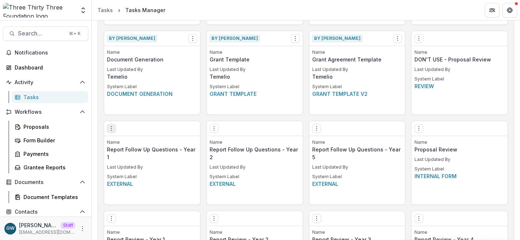
click at [110, 127] on icon "Options" at bounding box center [111, 129] width 6 height 6
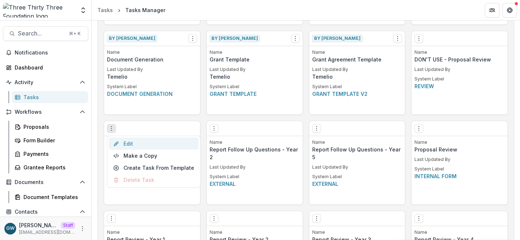
click at [136, 144] on link "Edit" at bounding box center [154, 144] width 90 height 12
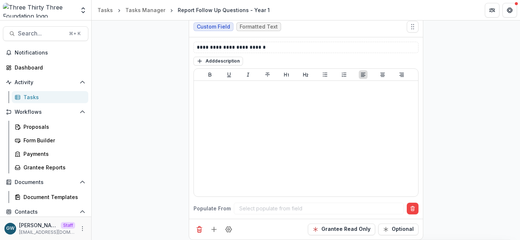
scroll to position [464, 0]
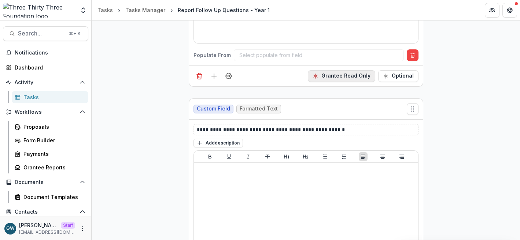
click at [351, 77] on button "Grantee Read Only" at bounding box center [341, 76] width 67 height 12
click at [281, 55] on div at bounding box center [318, 55] width 159 height 9
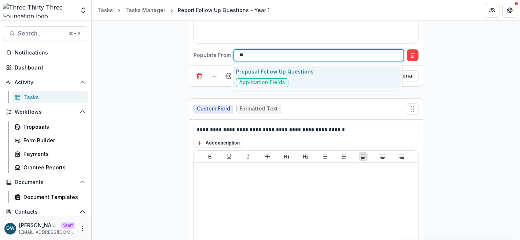
type input "*"
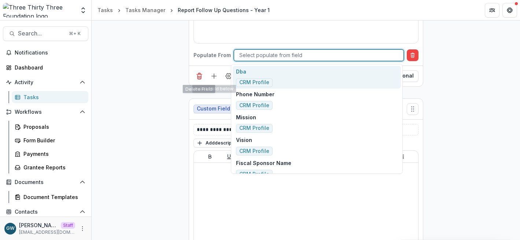
click at [147, 78] on div "**********" at bounding box center [306, 63] width 428 height 796
